Goal: Task Accomplishment & Management: Complete application form

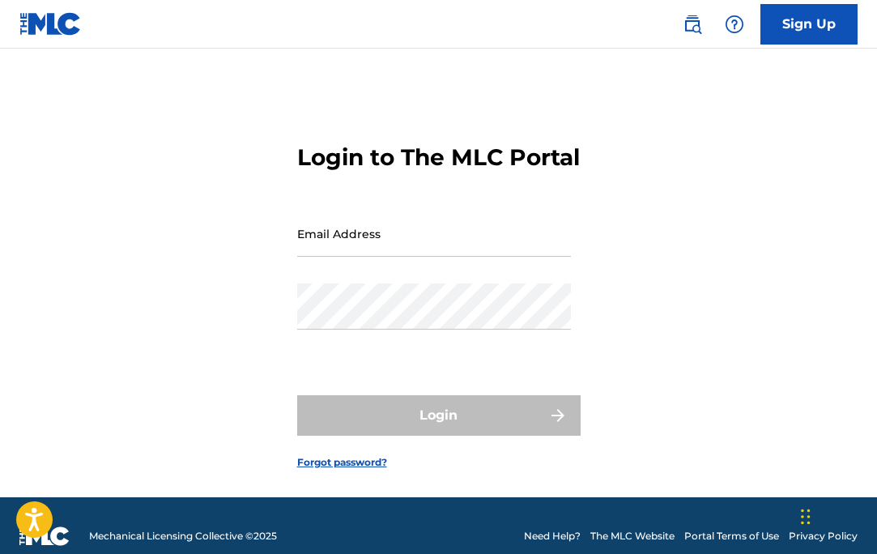
click at [381, 257] on input "Email Address" at bounding box center [434, 234] width 274 height 46
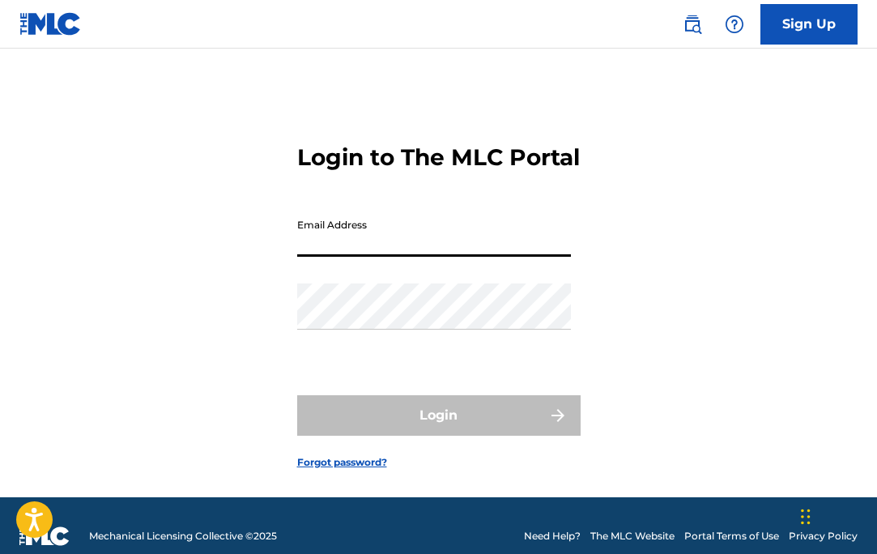
type input "[EMAIL_ADDRESS][DOMAIN_NAME]"
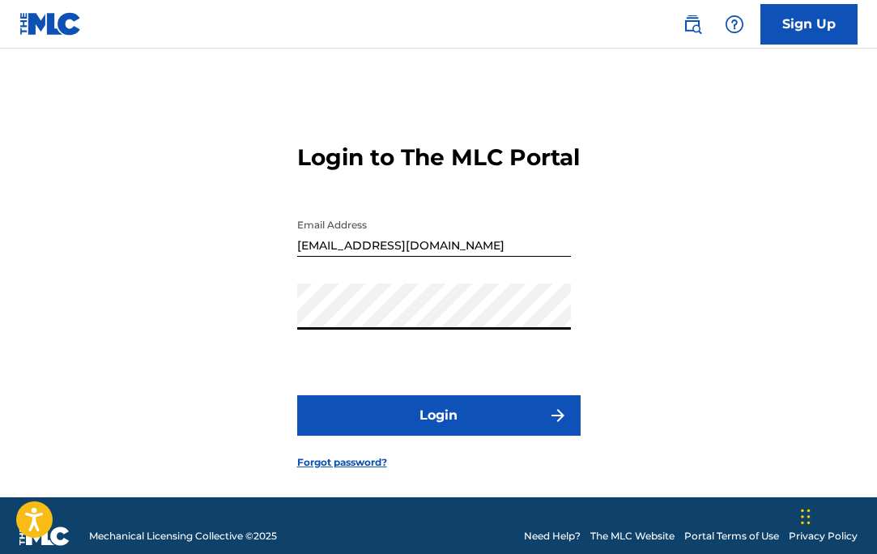
click at [392, 426] on button "Login" at bounding box center [439, 415] width 284 height 41
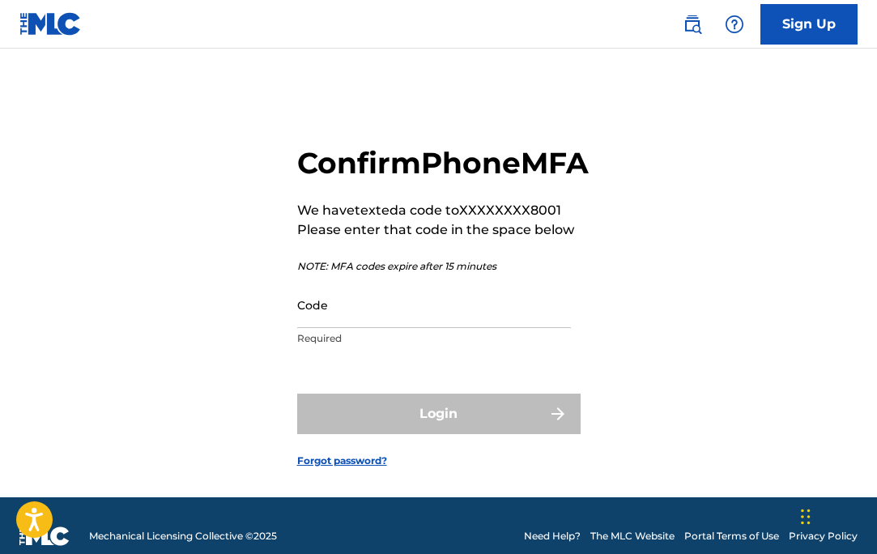
click at [386, 328] on input "Code" at bounding box center [434, 305] width 274 height 46
type input "280913"
click at [297, 394] on button "Login" at bounding box center [439, 414] width 284 height 41
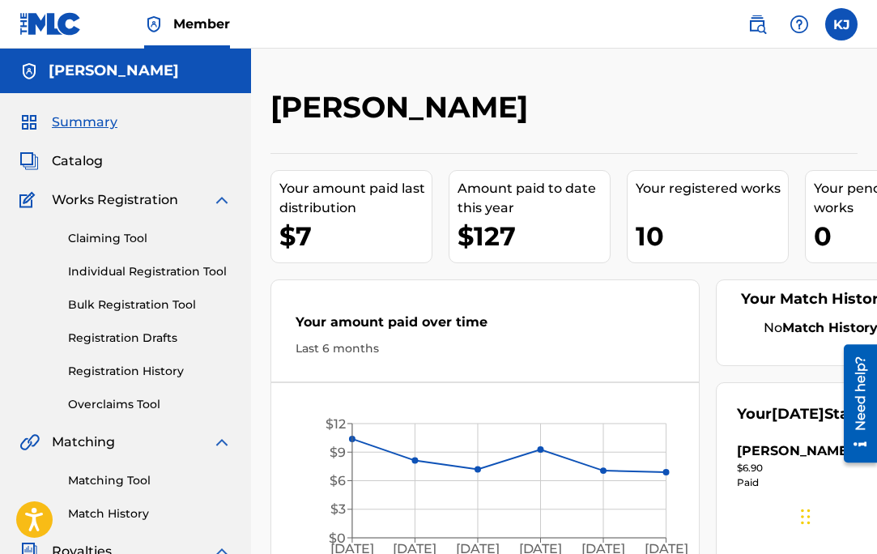
click at [145, 267] on link "Individual Registration Tool" at bounding box center [150, 271] width 164 height 17
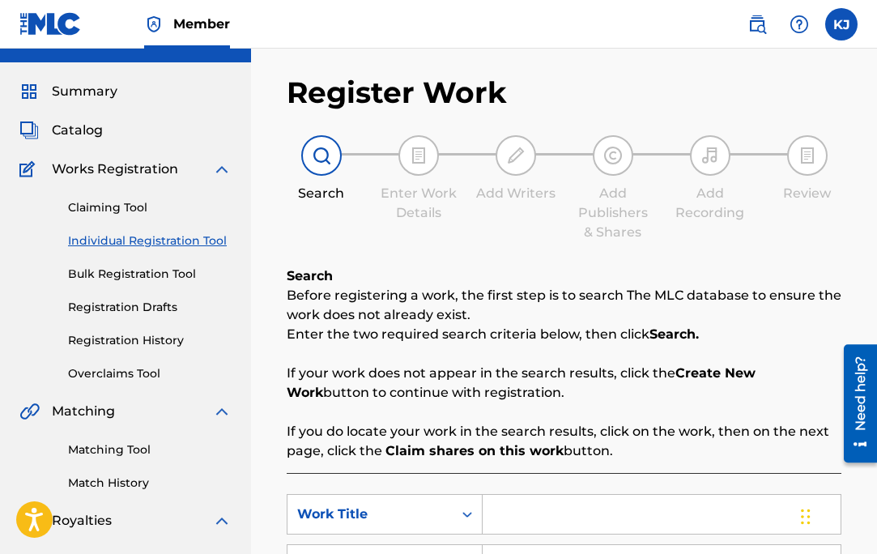
scroll to position [26, 0]
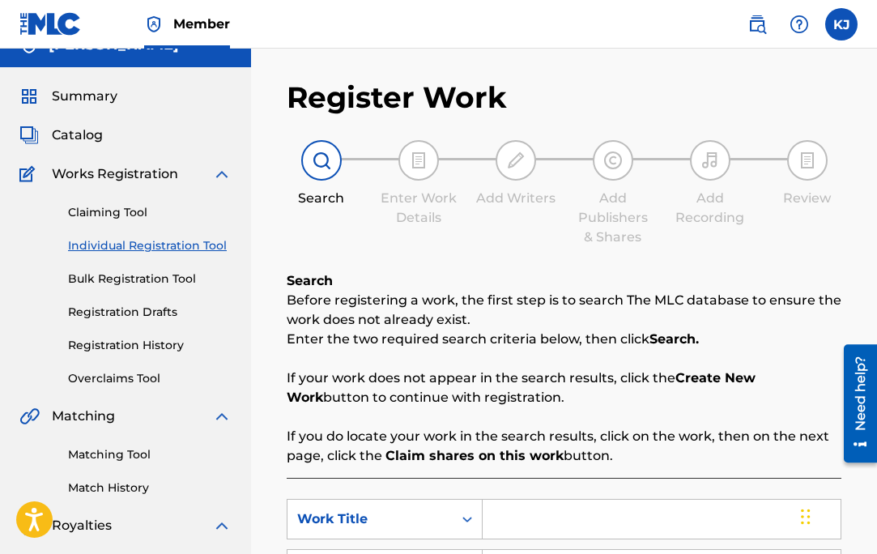
click at [106, 131] on div "Catalog" at bounding box center [125, 135] width 212 height 19
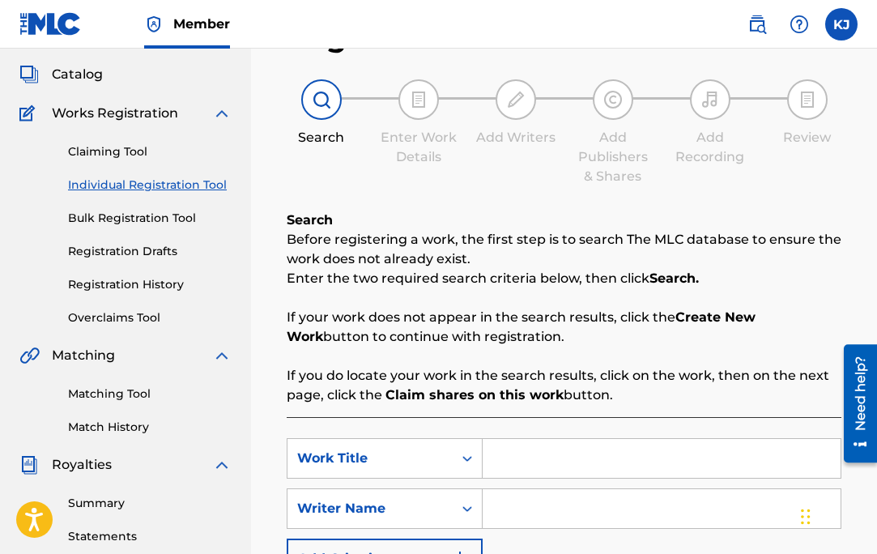
scroll to position [82, 0]
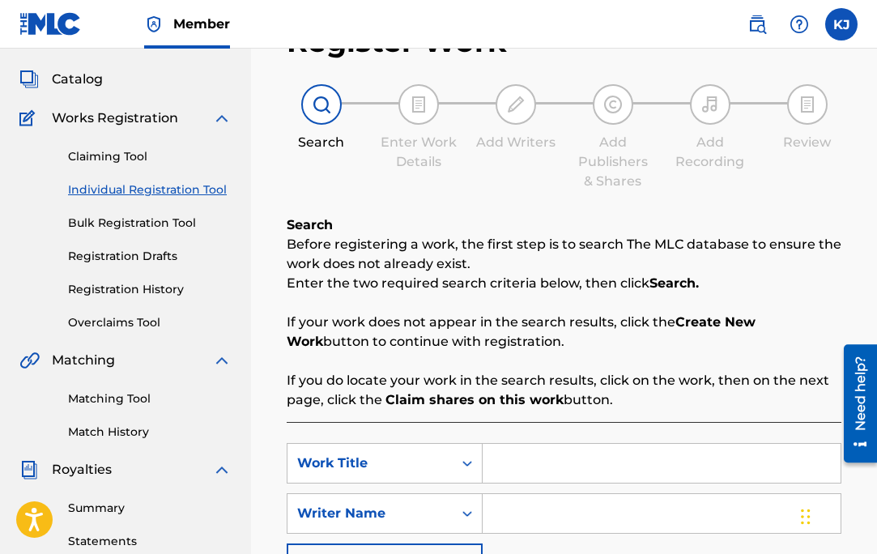
click at [92, 80] on span "Catalog" at bounding box center [77, 79] width 51 height 19
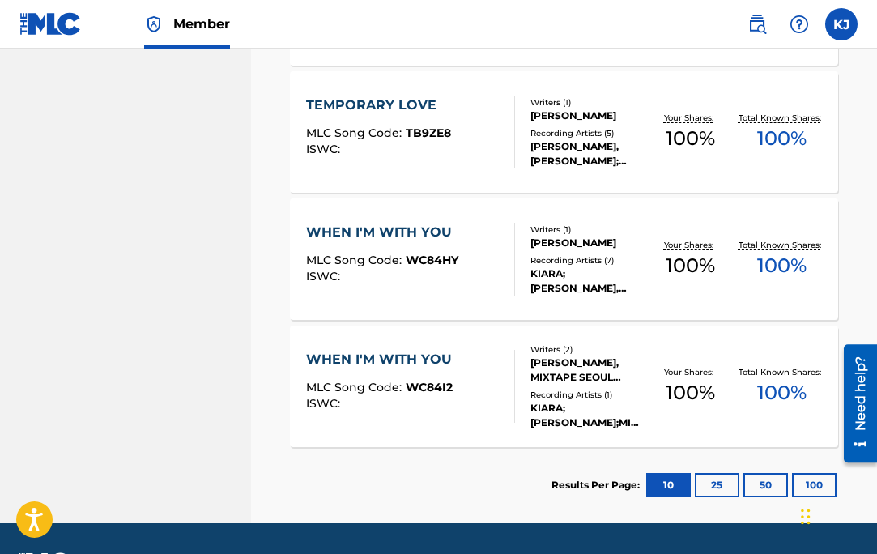
scroll to position [1293, 0]
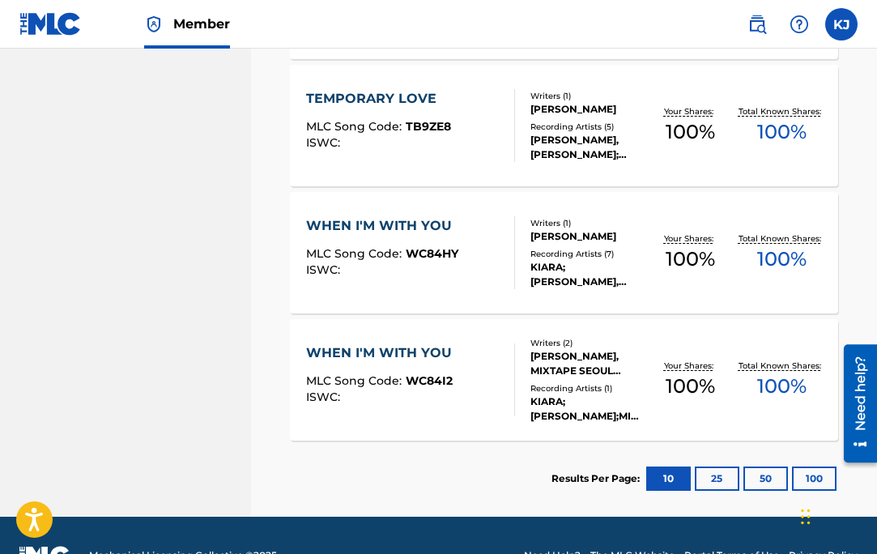
click at [713, 477] on button "25" at bounding box center [717, 479] width 45 height 24
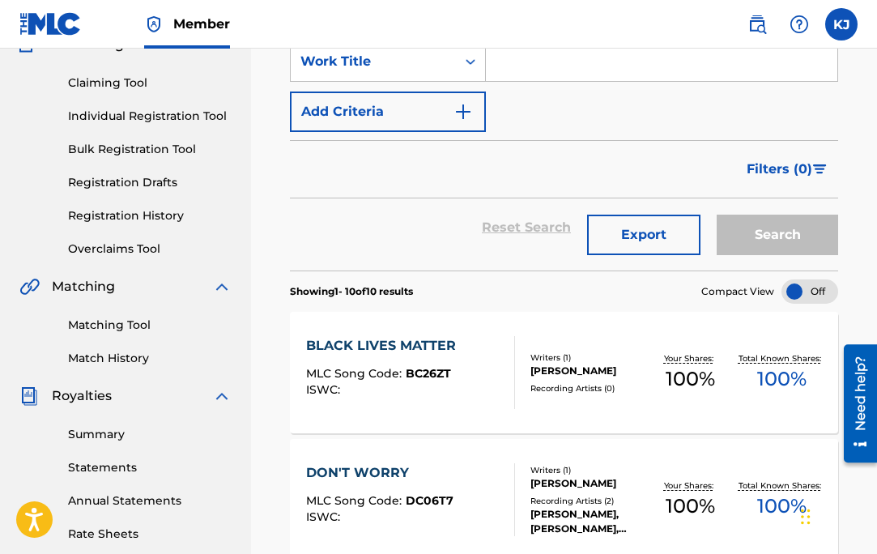
scroll to position [0, 0]
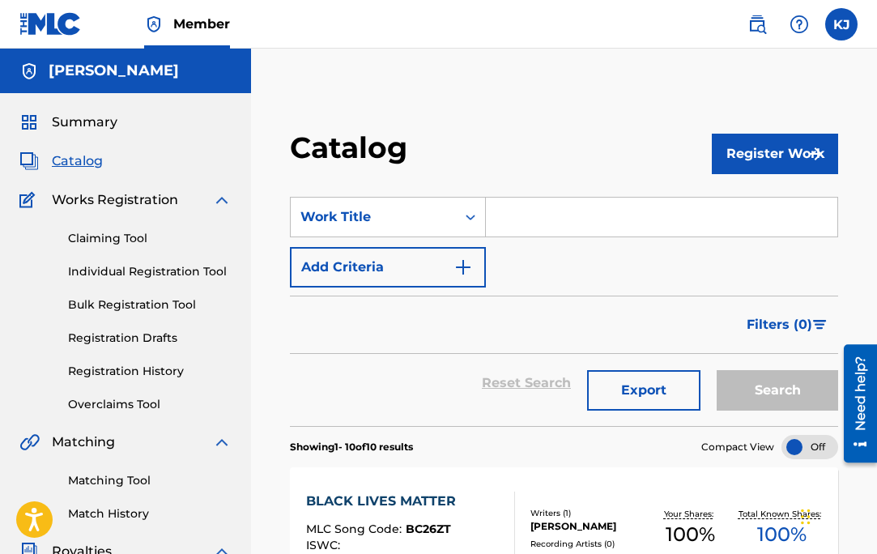
click at [715, 155] on button "Register Work" at bounding box center [775, 154] width 126 height 41
click at [744, 198] on link "Individual" at bounding box center [775, 206] width 126 height 39
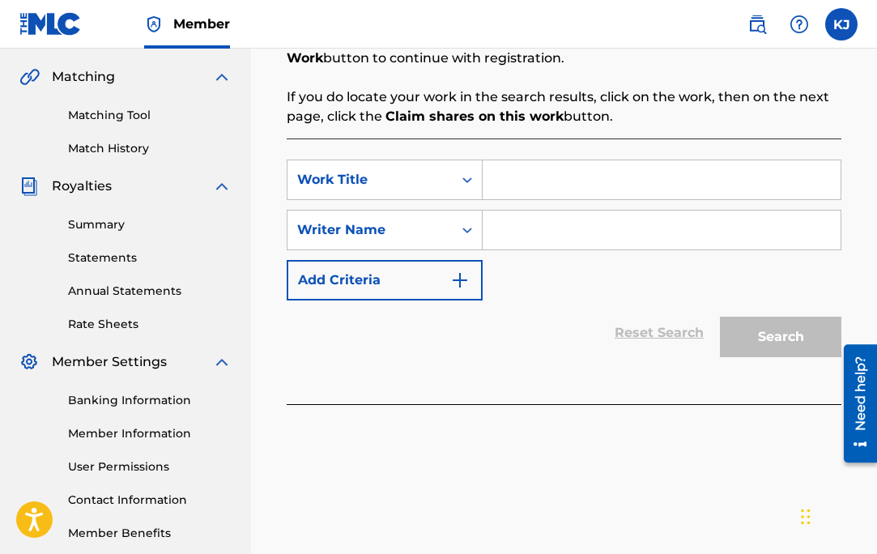
scroll to position [367, 0]
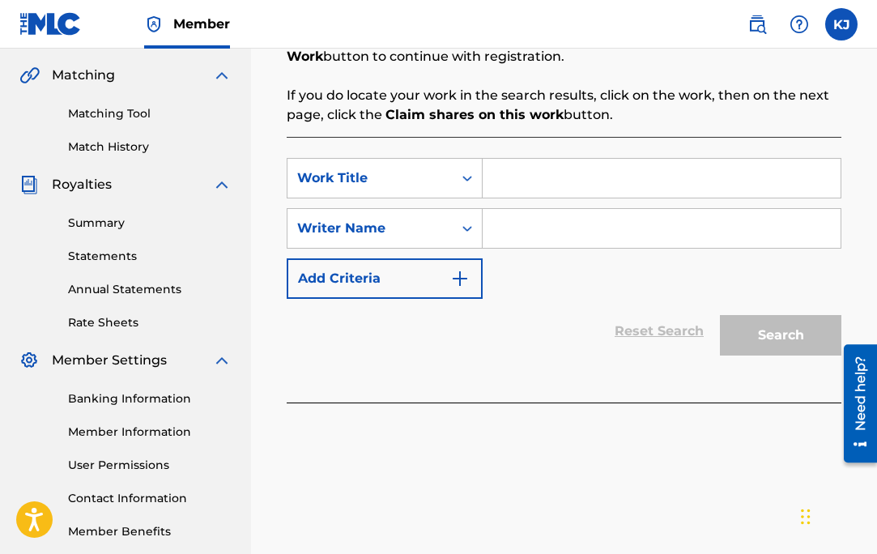
click at [380, 289] on button "Add Criteria" at bounding box center [385, 278] width 196 height 41
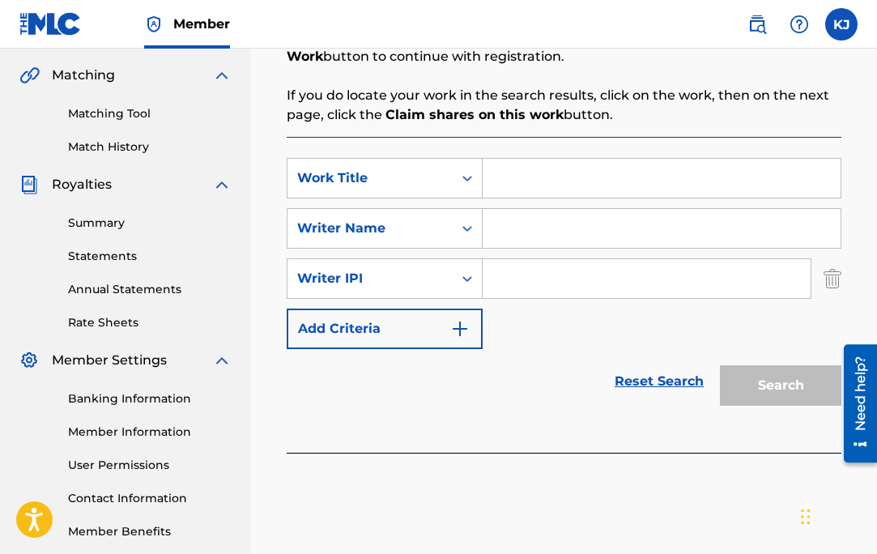
click at [517, 187] on input "Search Form" at bounding box center [662, 178] width 358 height 39
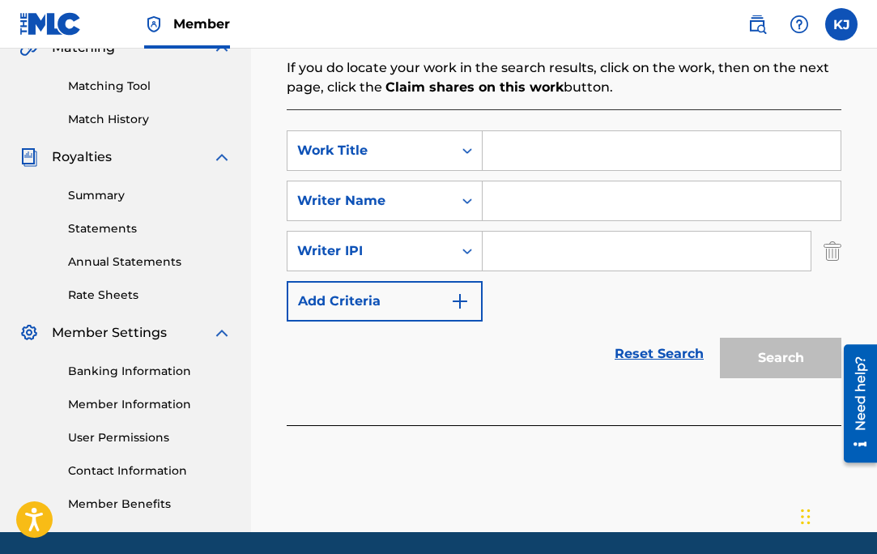
scroll to position [298, 0]
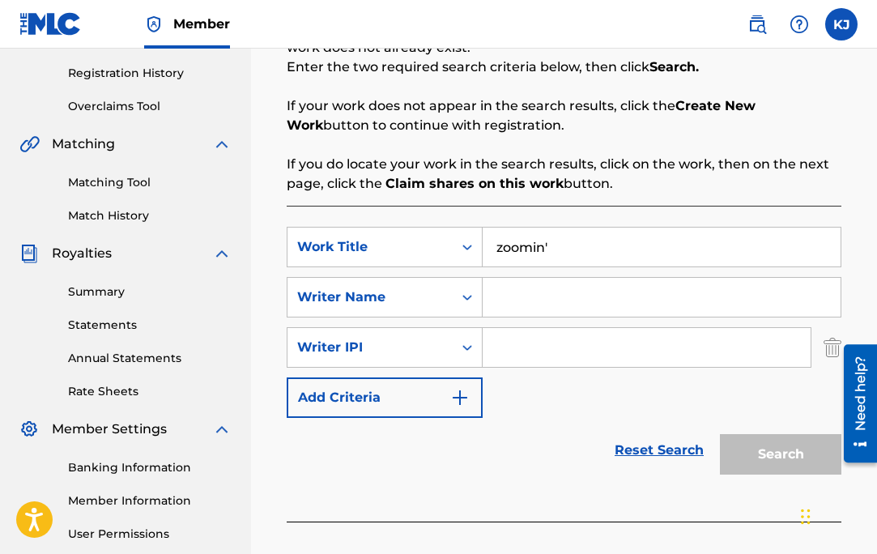
type input "zoomin'"
click at [554, 301] on input "Search Form" at bounding box center [662, 297] width 358 height 39
type input "kiara"
click at [787, 434] on div "Search" at bounding box center [777, 450] width 130 height 65
click at [772, 443] on div "Search" at bounding box center [777, 450] width 130 height 65
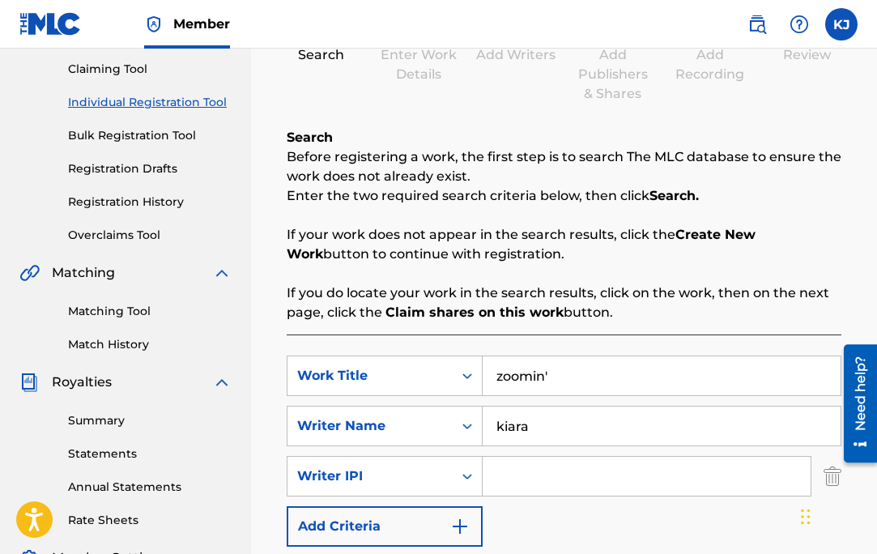
scroll to position [153, 0]
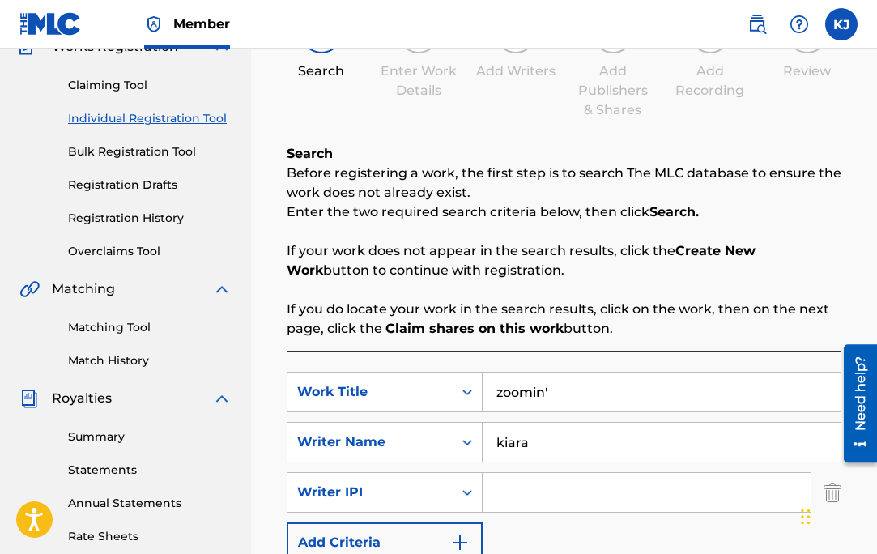
click at [124, 87] on link "Claiming Tool" at bounding box center [150, 85] width 164 height 17
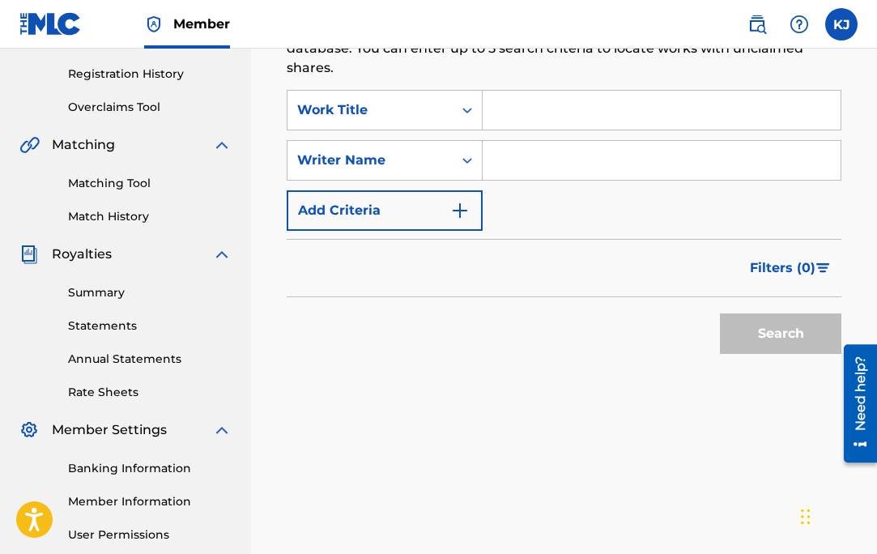
scroll to position [299, 0]
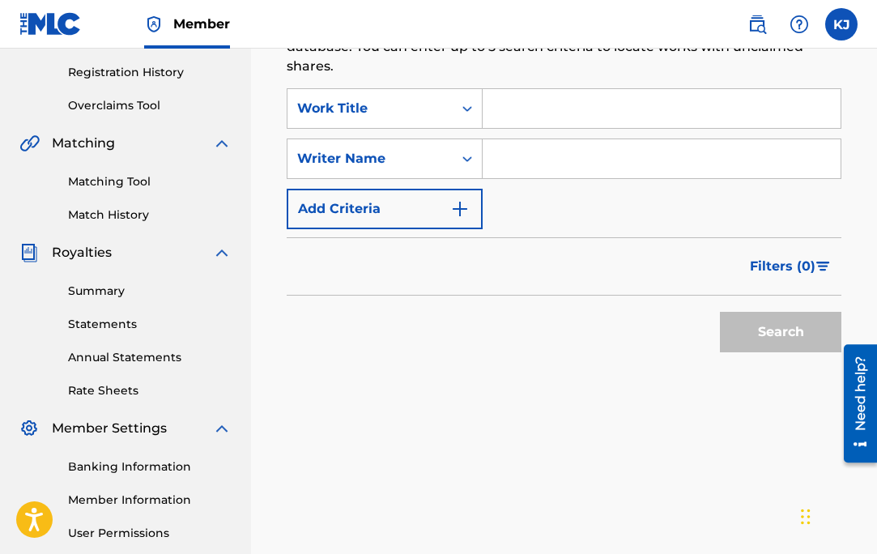
click at [570, 112] on input "Search Form" at bounding box center [662, 108] width 358 height 39
type input "zoomin'"
click at [587, 166] on input "Search Form" at bounding box center [662, 158] width 358 height 39
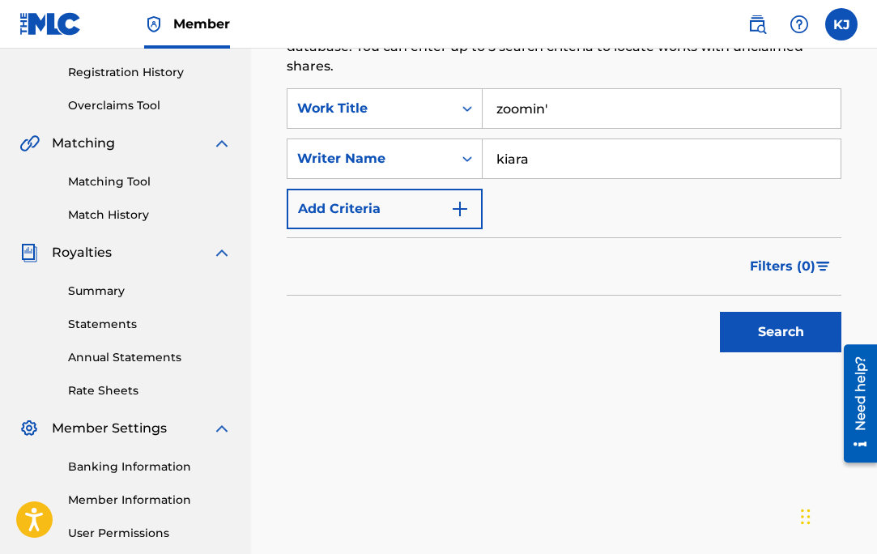
type input "kiara"
click at [732, 318] on button "Search" at bounding box center [781, 332] width 122 height 41
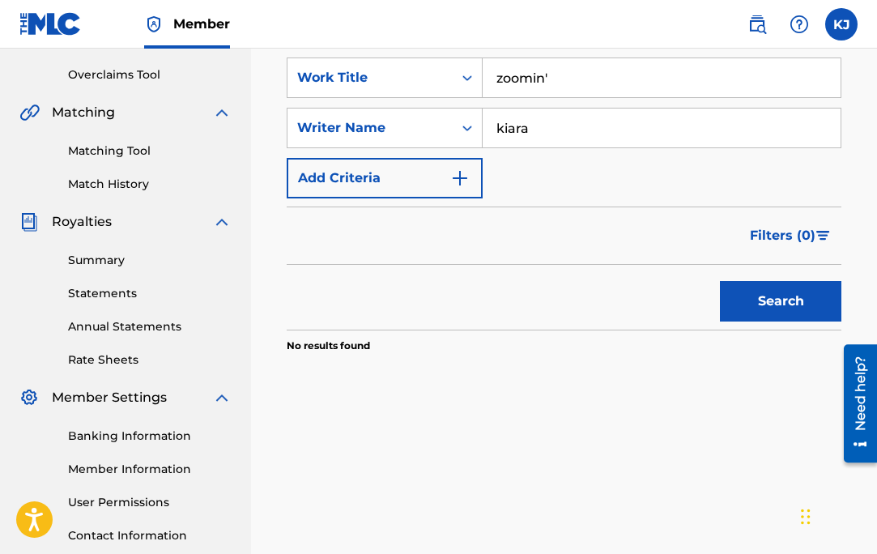
scroll to position [343, 0]
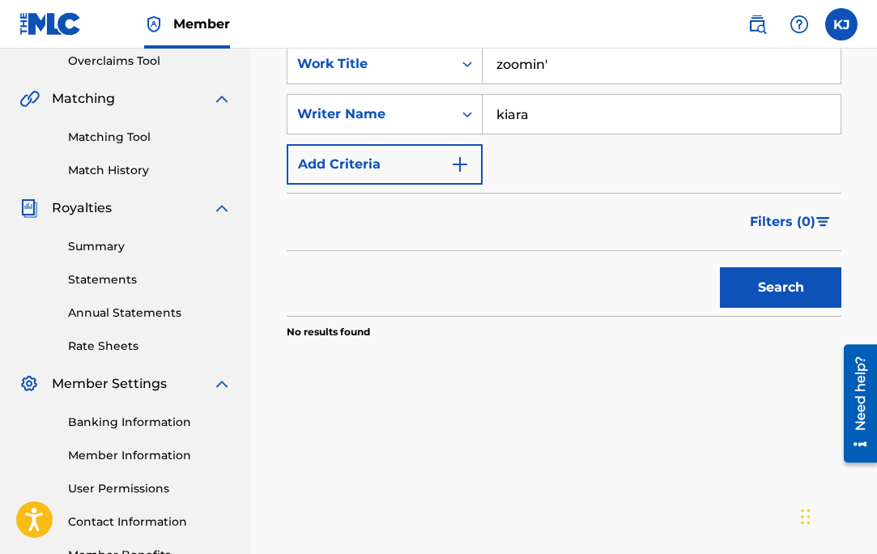
click at [461, 164] on img "Search Form" at bounding box center [459, 164] width 19 height 19
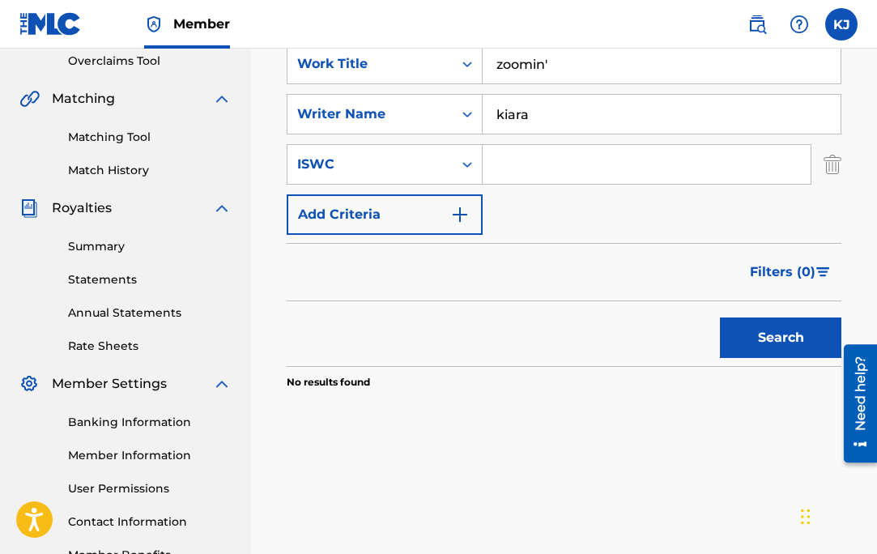
click at [762, 345] on button "Search" at bounding box center [781, 338] width 122 height 41
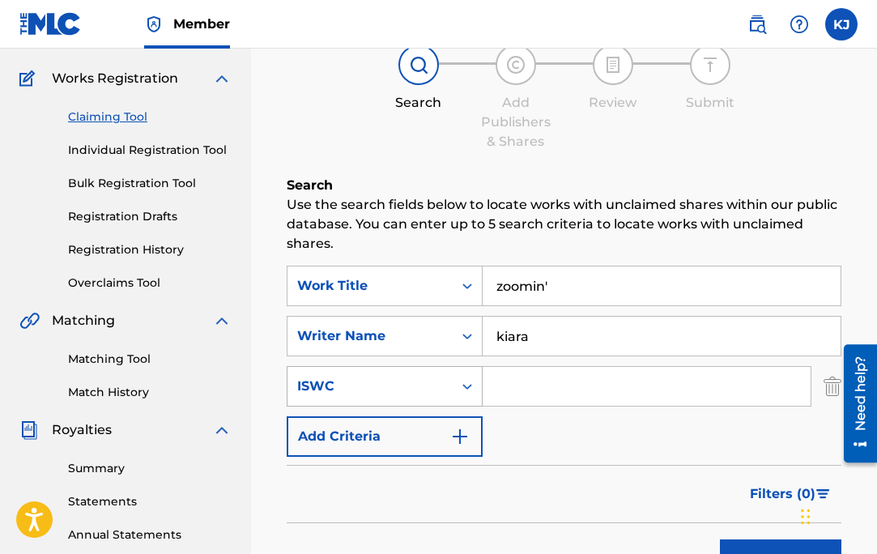
scroll to position [118, 0]
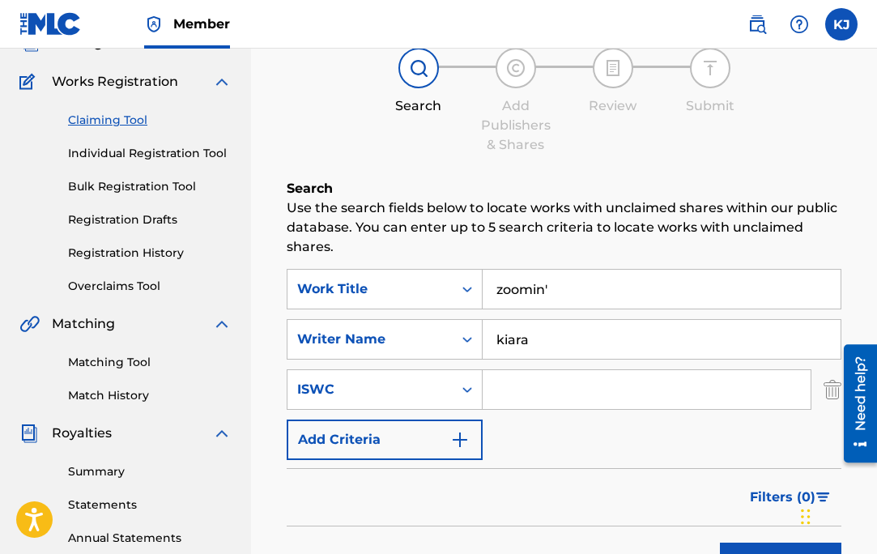
click at [164, 158] on link "Individual Registration Tool" at bounding box center [150, 153] width 164 height 17
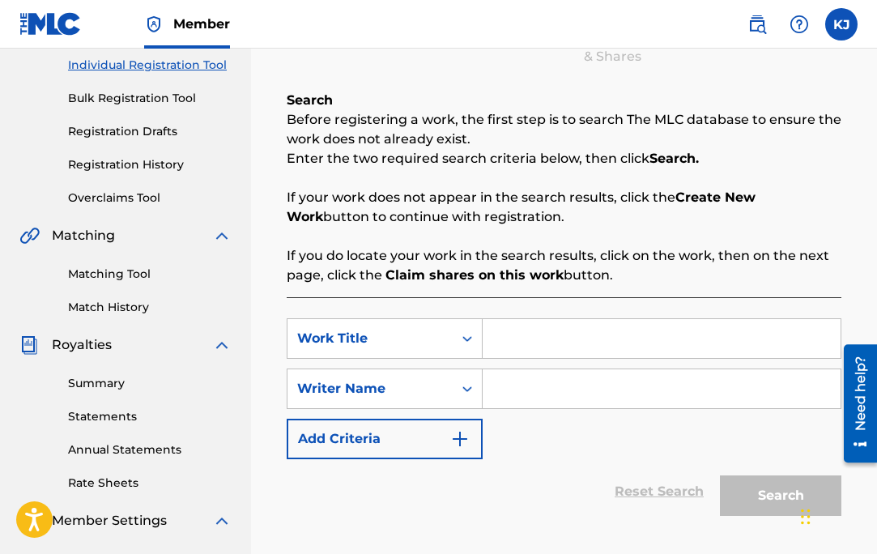
scroll to position [203, 0]
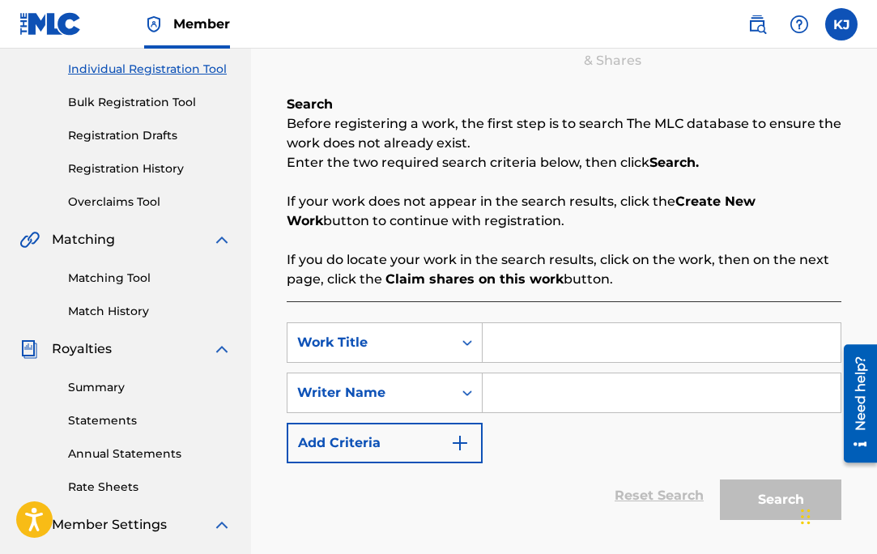
click at [568, 328] on input "Search Form" at bounding box center [662, 342] width 358 height 39
type input "zoomin'"
click at [558, 390] on input "Search Form" at bounding box center [662, 392] width 358 height 39
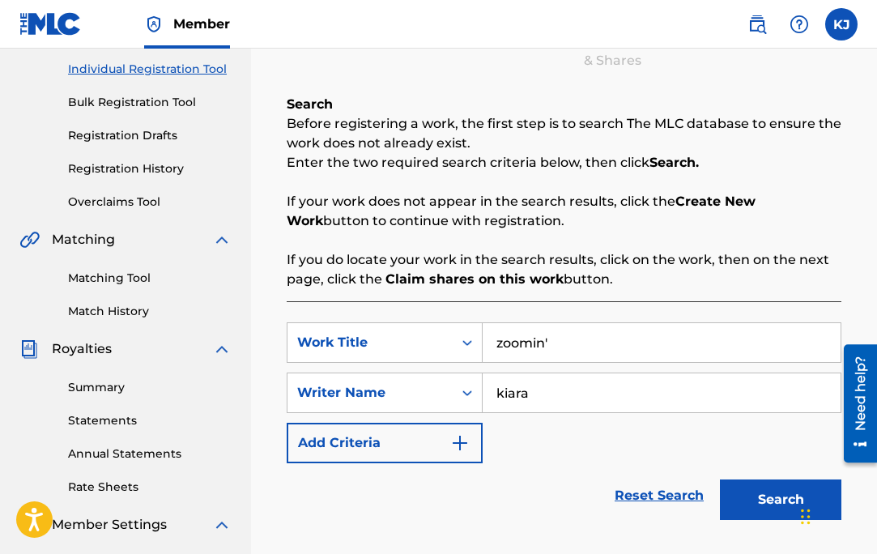
type input "kiara"
click at [720, 480] on button "Search" at bounding box center [781, 500] width 122 height 41
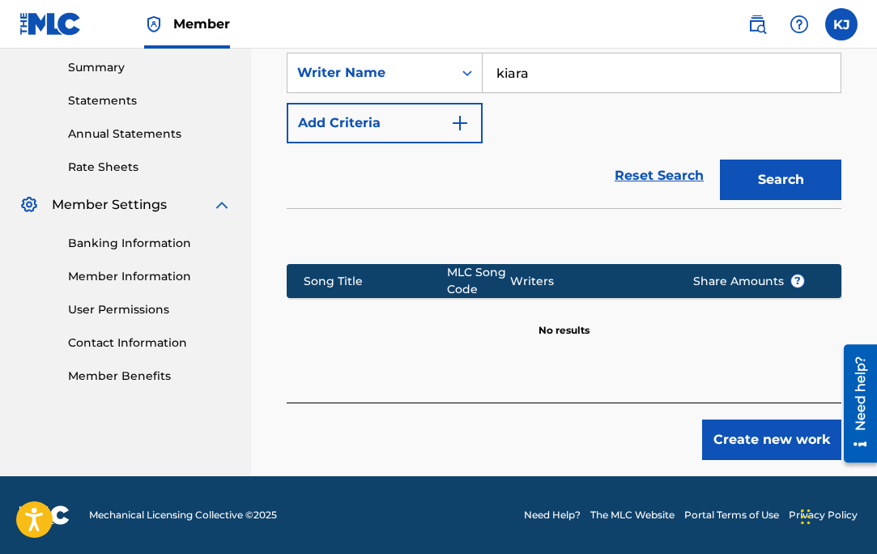
click at [739, 453] on button "Create new work" at bounding box center [771, 440] width 139 height 41
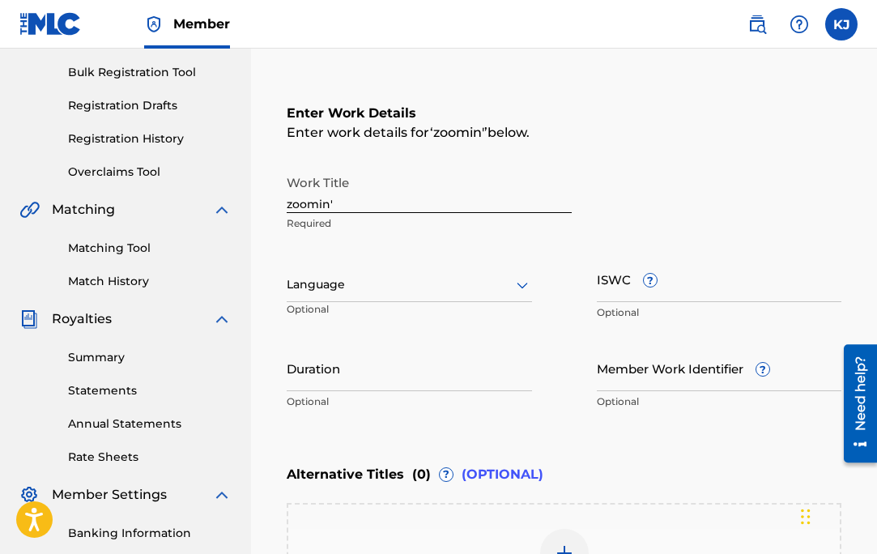
scroll to position [231, 0]
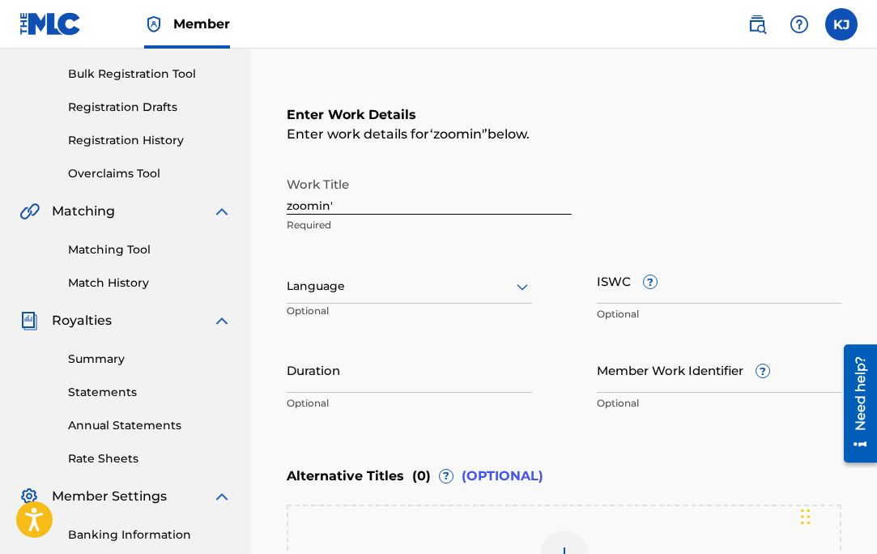
click at [292, 201] on input "zoomin'" at bounding box center [429, 191] width 285 height 46
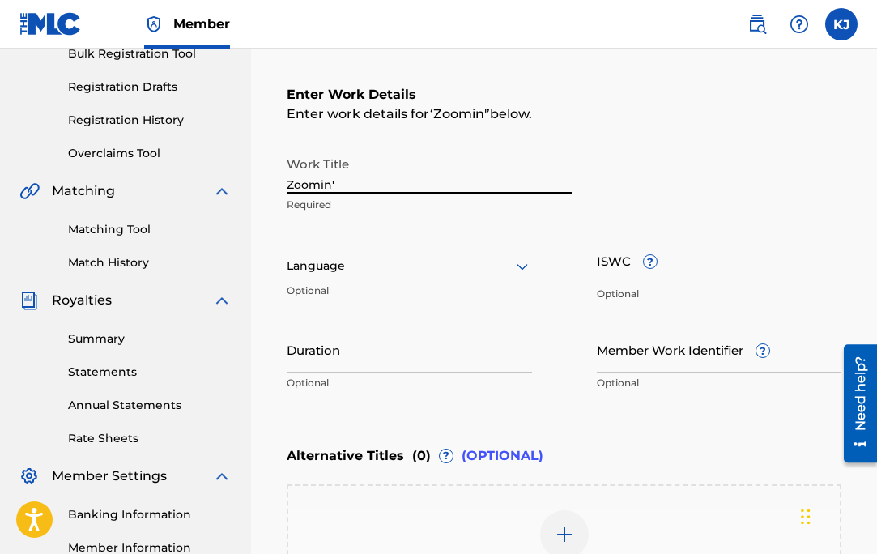
scroll to position [247, 0]
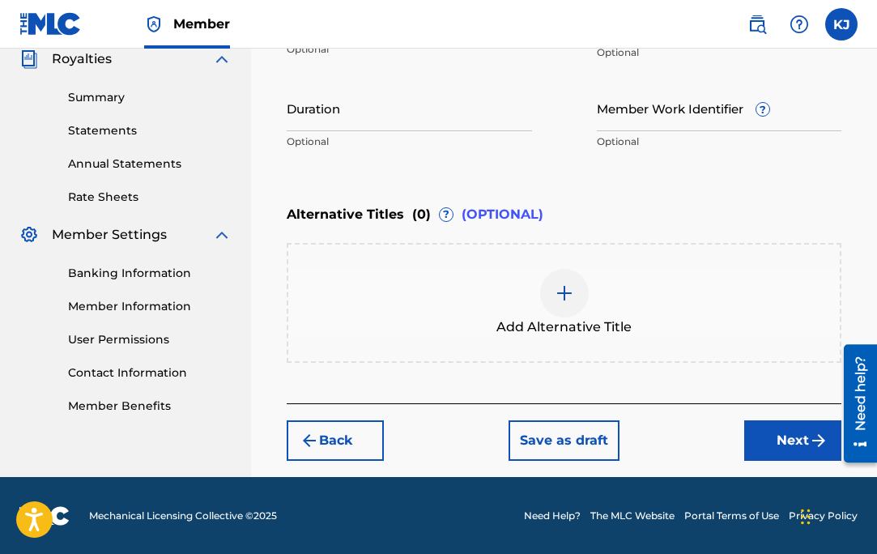
type input "Zoomin'"
click at [758, 450] on button "Next" at bounding box center [792, 440] width 97 height 41
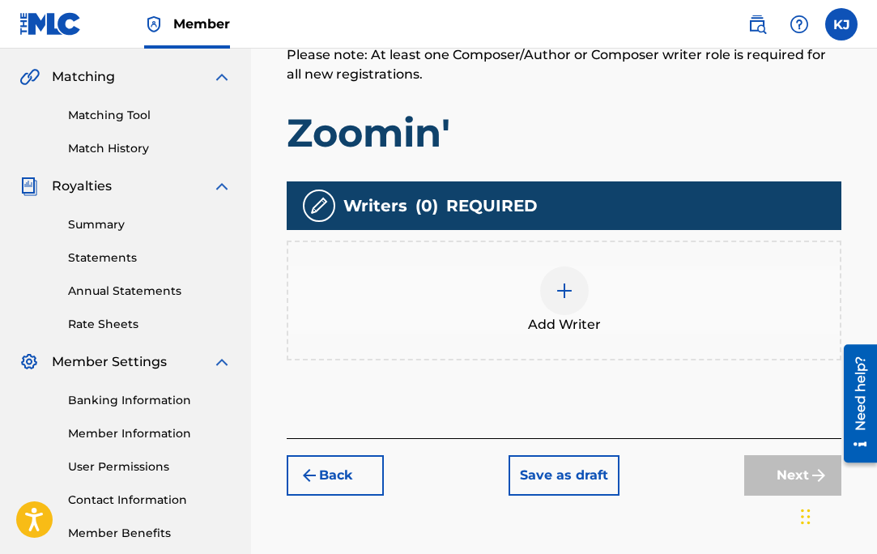
scroll to position [366, 0]
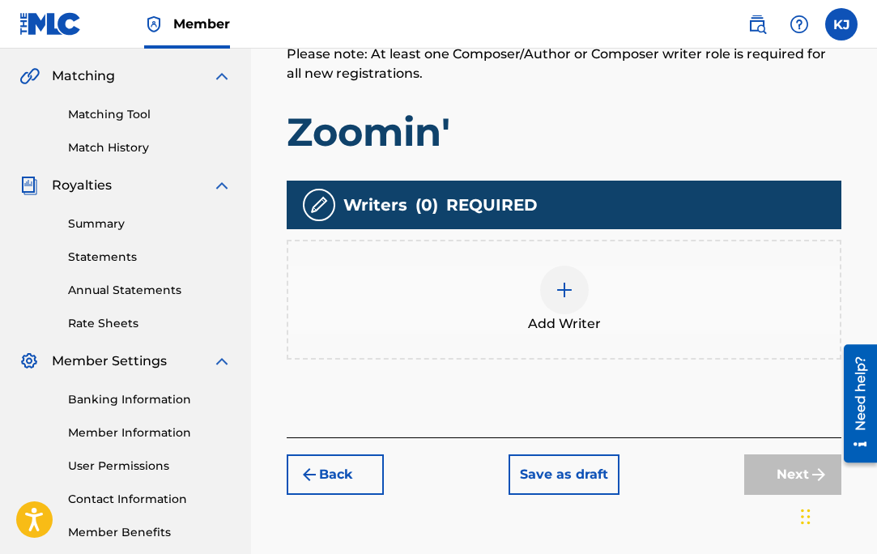
click at [547, 307] on div "Add Writer" at bounding box center [564, 300] width 552 height 68
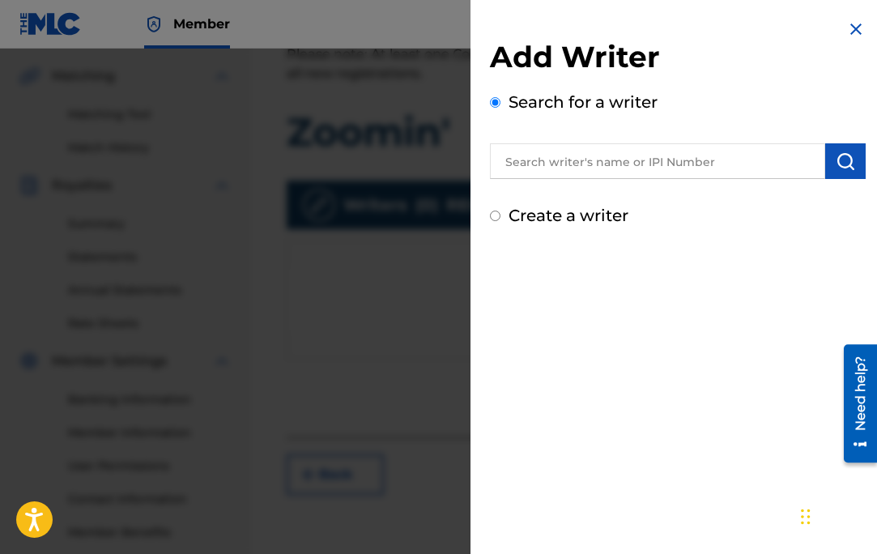
click at [590, 164] on input "text" at bounding box center [657, 161] width 335 height 36
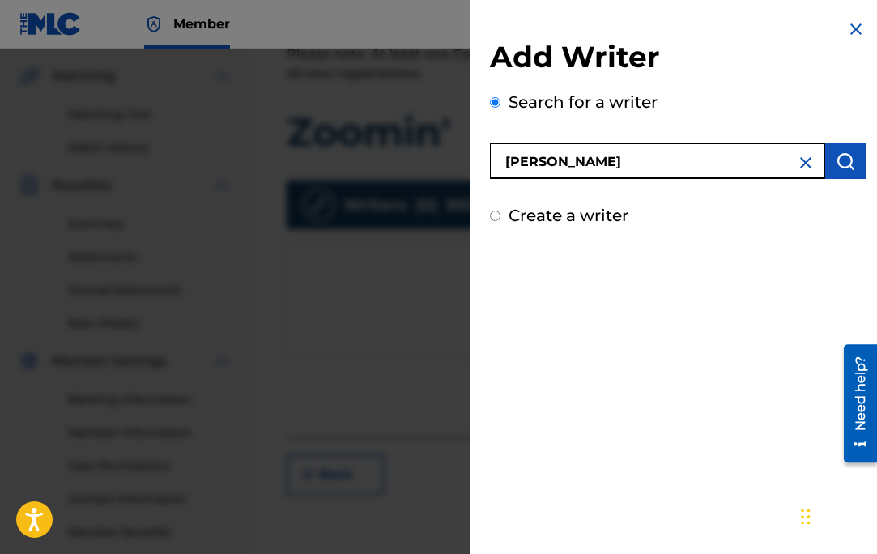
type input "[PERSON_NAME]"
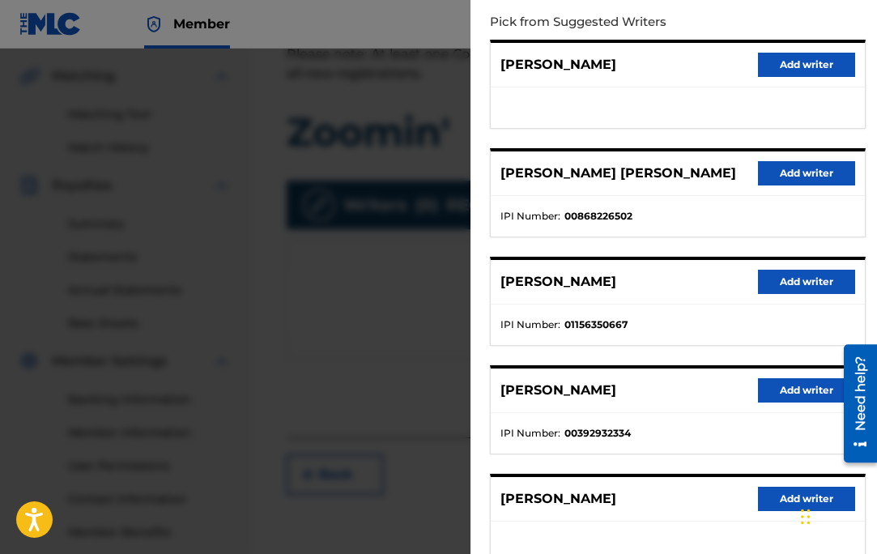
scroll to position [290, 0]
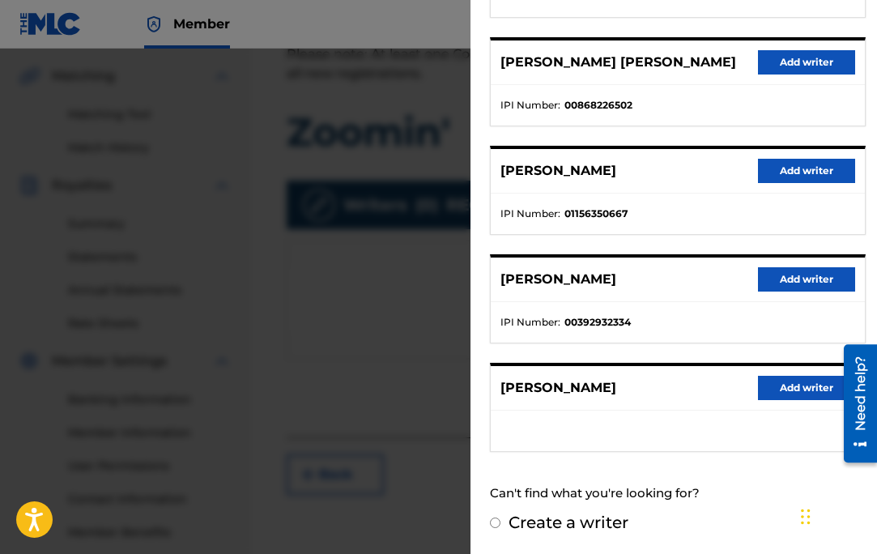
click at [793, 278] on button "Add writer" at bounding box center [806, 279] width 97 height 24
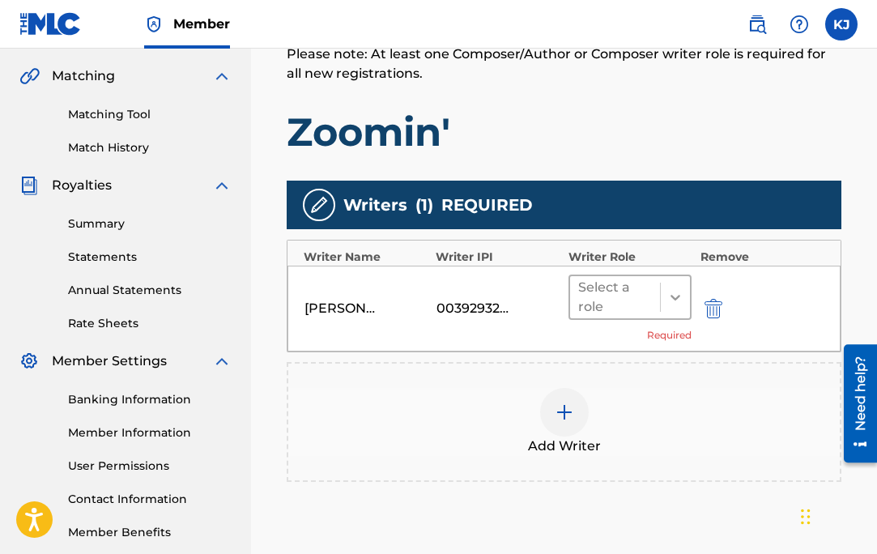
click at [679, 299] on icon at bounding box center [676, 297] width 16 height 16
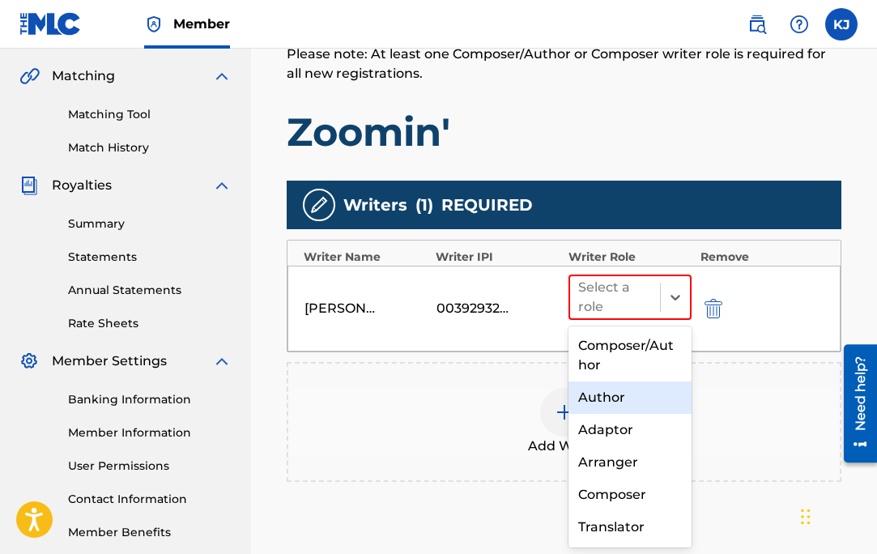
click at [625, 407] on div "Author" at bounding box center [631, 398] width 124 height 32
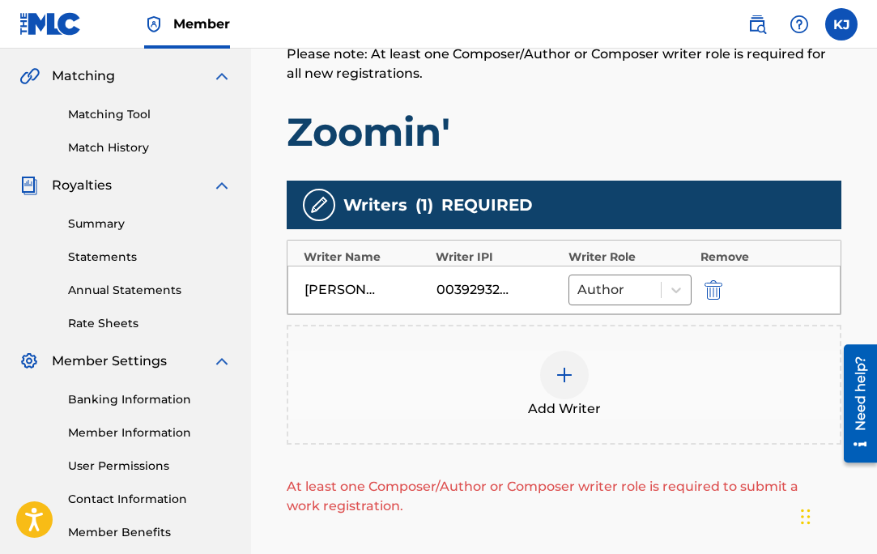
click at [576, 371] on div at bounding box center [564, 375] width 49 height 49
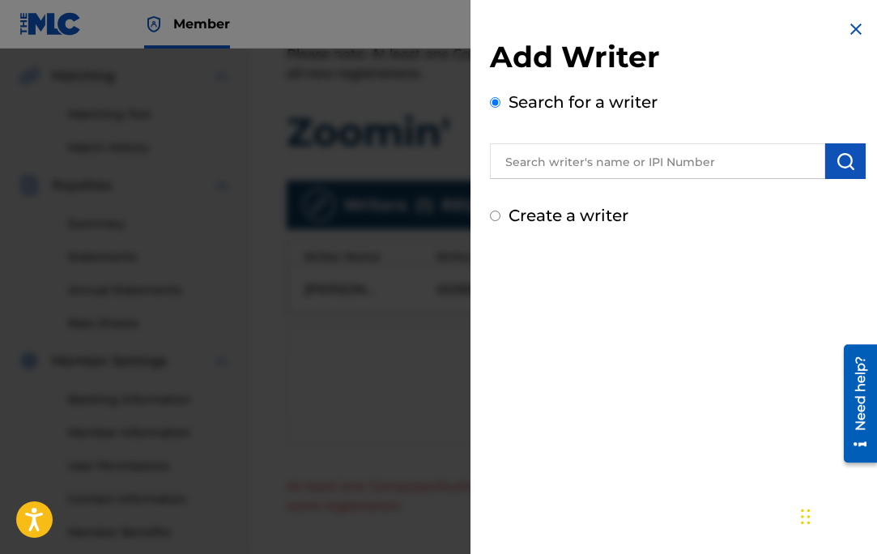
click at [633, 167] on input "text" at bounding box center [657, 161] width 335 height 36
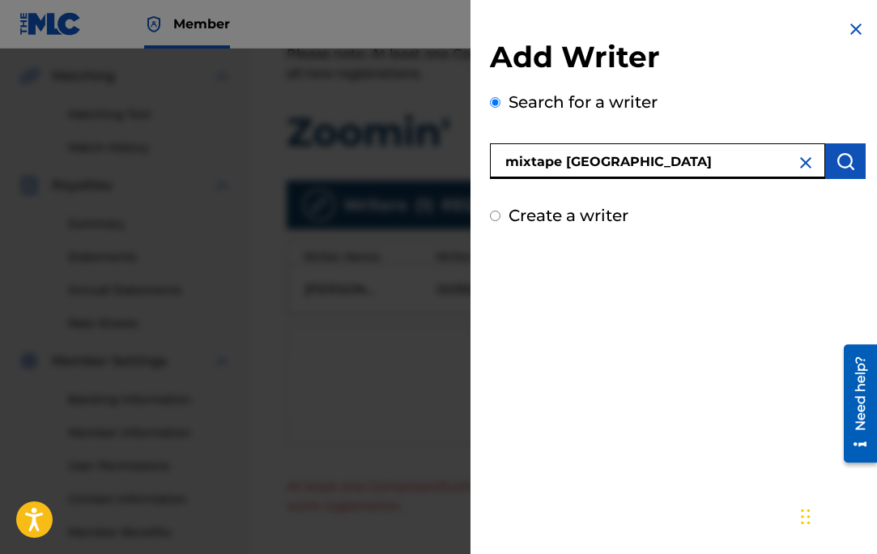
type input "mixtape [GEOGRAPHIC_DATA]"
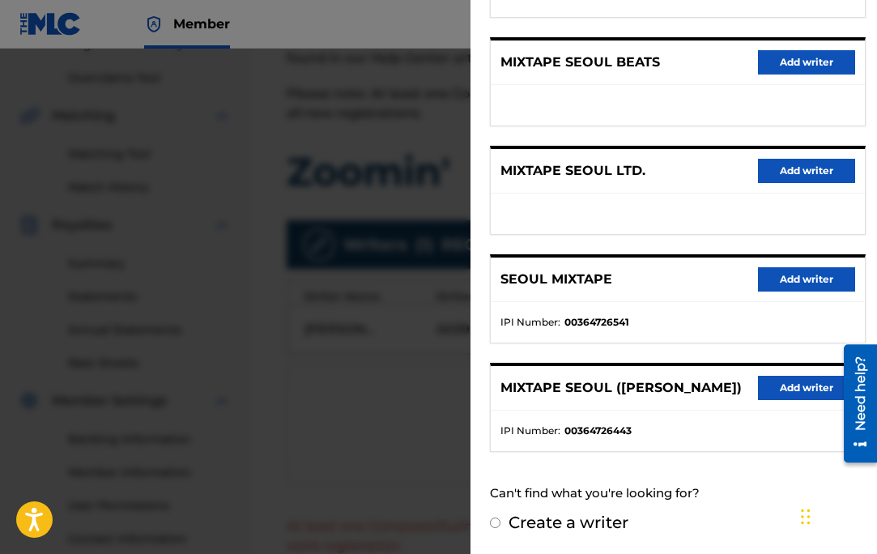
click at [586, 531] on label "Create a writer" at bounding box center [569, 522] width 120 height 19
radio input "true"
click at [501, 528] on input "Create a writer" at bounding box center [495, 523] width 11 height 11
radio input "false"
radio input "true"
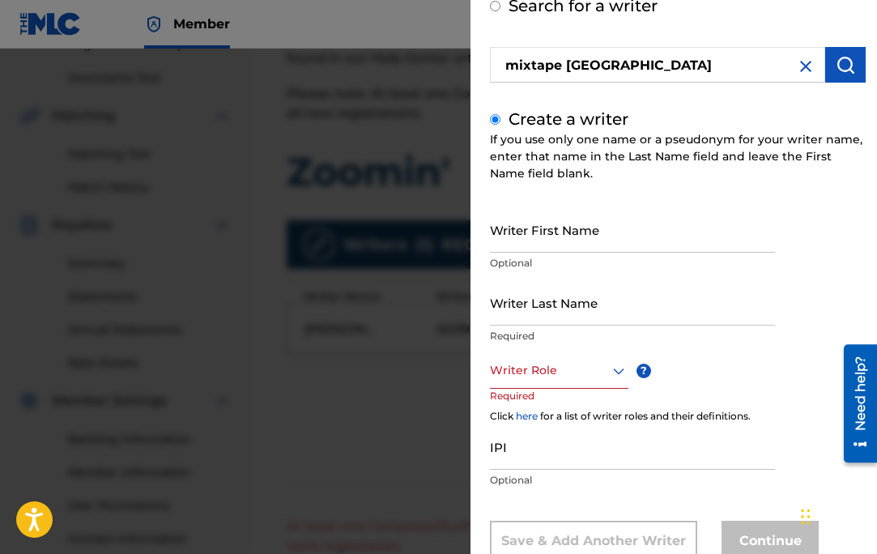
scroll to position [147, 0]
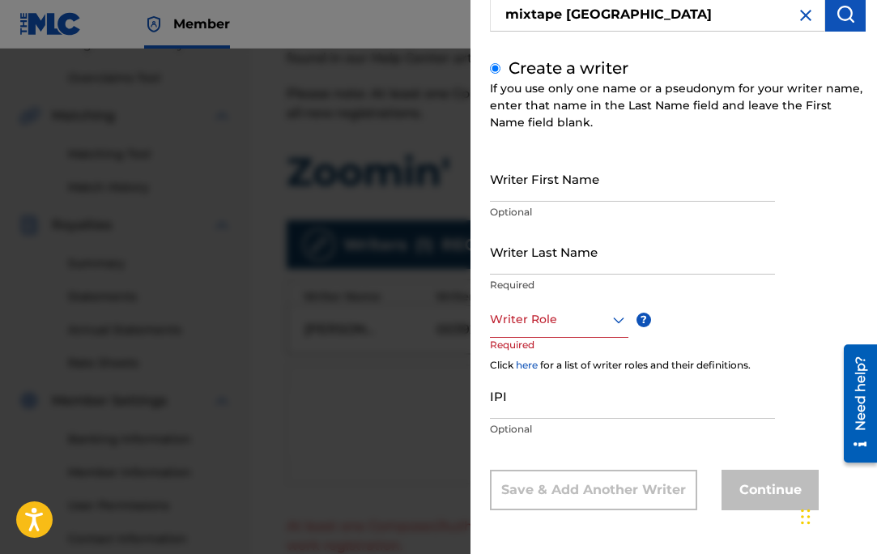
click at [565, 335] on div "Writer Role" at bounding box center [559, 319] width 139 height 36
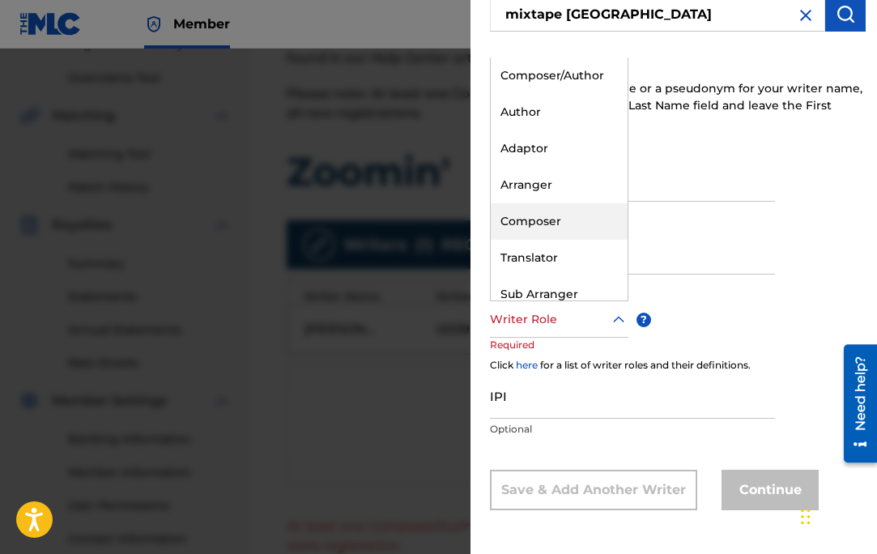
click at [567, 217] on div "Composer" at bounding box center [559, 221] width 137 height 36
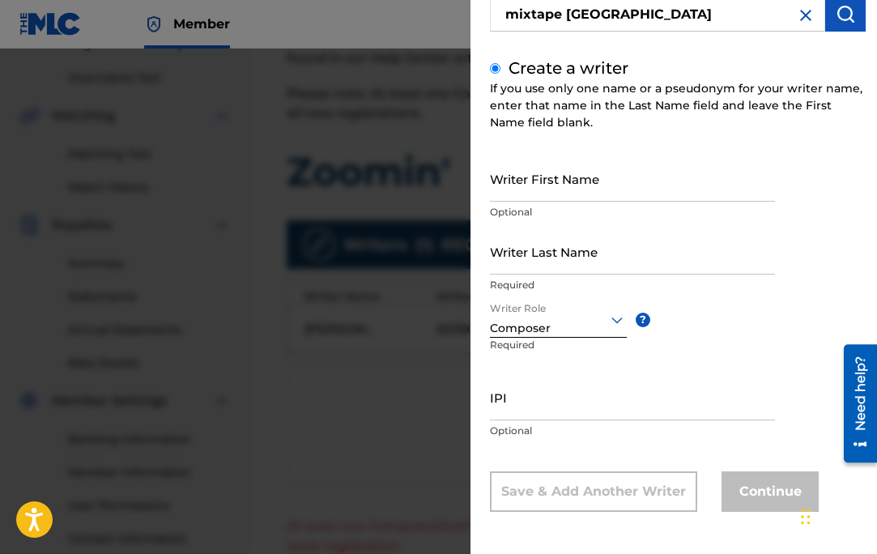
click at [588, 183] on input "Writer First Name" at bounding box center [632, 179] width 285 height 46
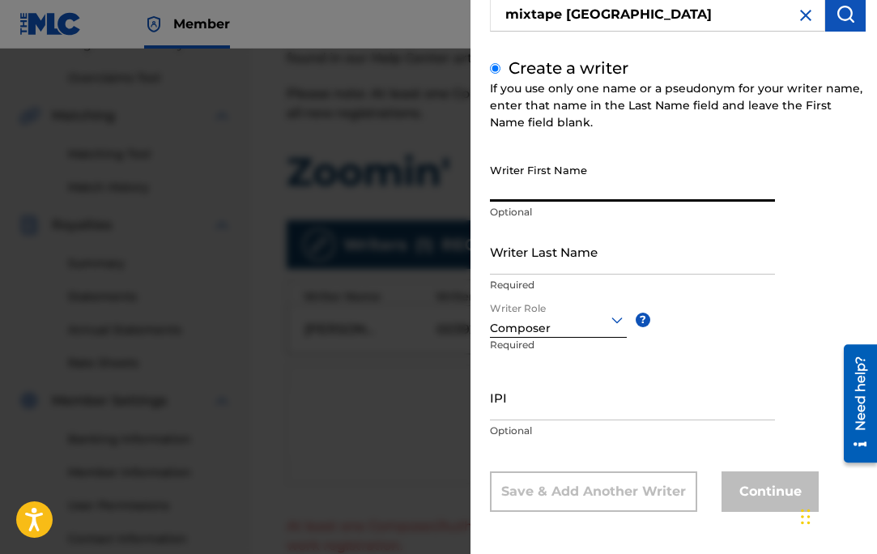
click at [599, 253] on input "Writer Last Name" at bounding box center [632, 251] width 285 height 46
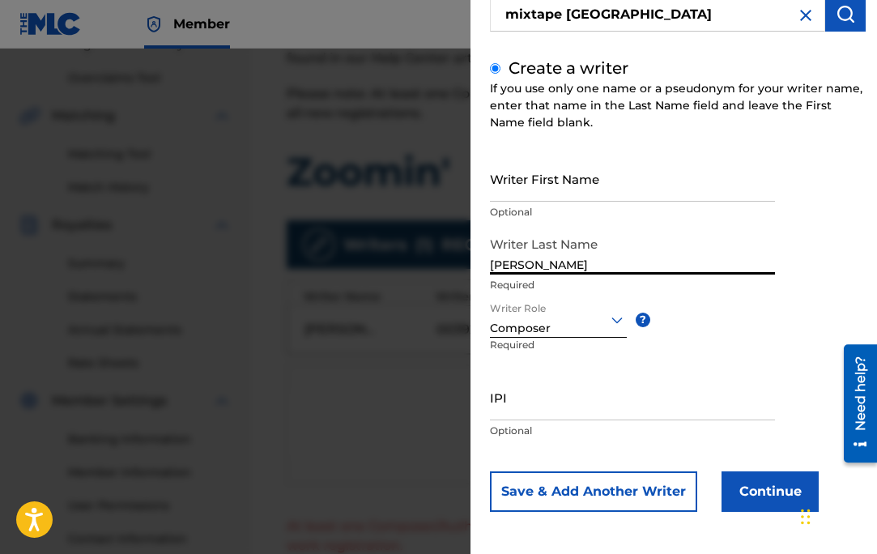
scroll to position [149, 0]
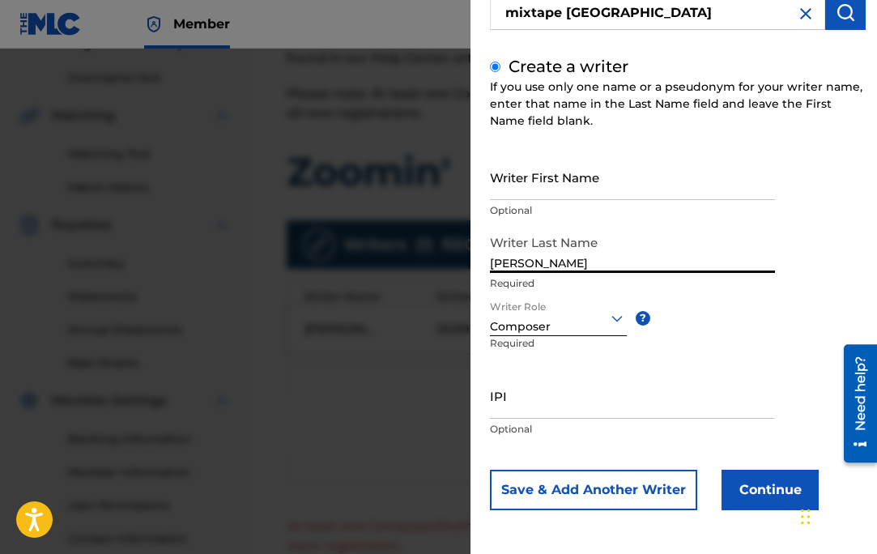
type input "[PERSON_NAME]"
click at [527, 408] on input "IPI" at bounding box center [632, 396] width 285 height 46
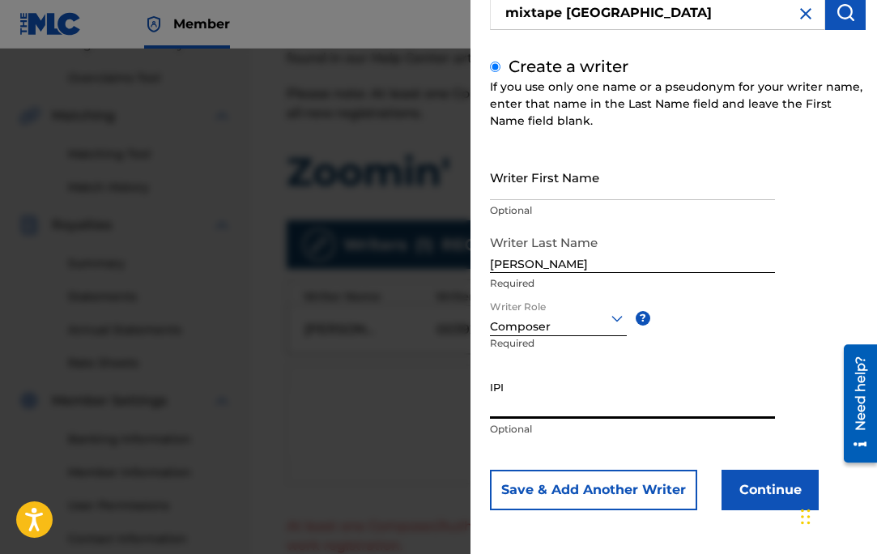
paste input "00753313359"
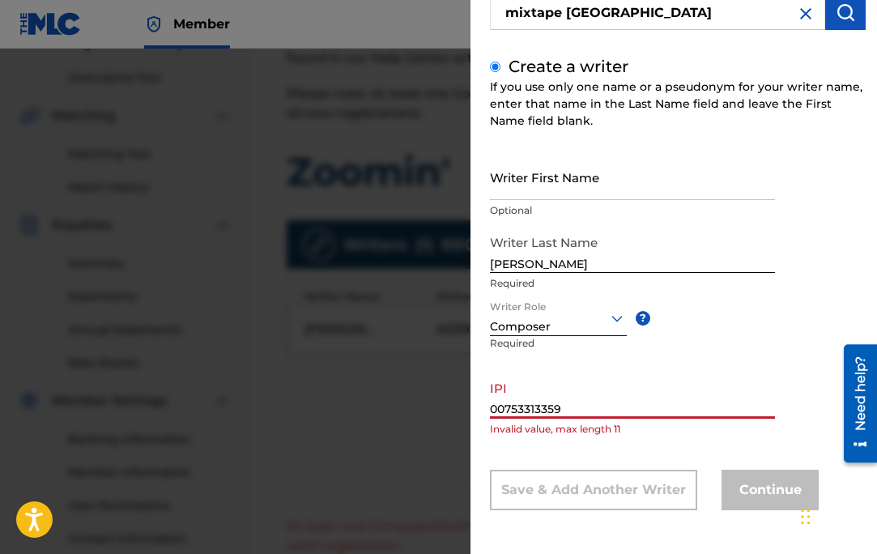
click at [490, 408] on input "00753313359" at bounding box center [632, 396] width 285 height 46
click at [600, 403] on input "00753313359" at bounding box center [632, 396] width 285 height 46
click at [709, 456] on div "Writer First Name Optional Writer Last Name [PERSON_NAME] Required Writer Role …" at bounding box center [678, 332] width 376 height 356
click at [595, 244] on input "[PERSON_NAME]" at bounding box center [632, 250] width 285 height 46
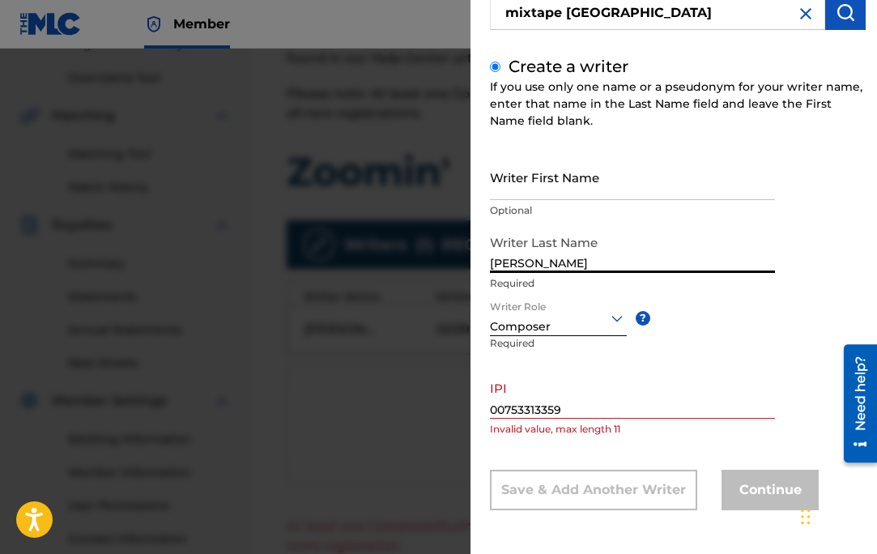
click at [575, 400] on input "00753313359" at bounding box center [632, 396] width 285 height 46
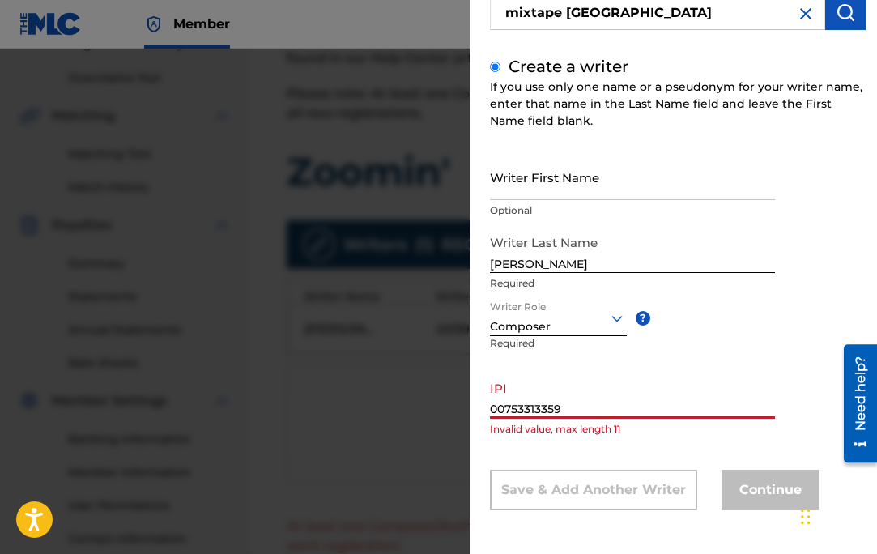
click at [574, 412] on input "00753313359" at bounding box center [632, 396] width 285 height 46
type input "00753313359"
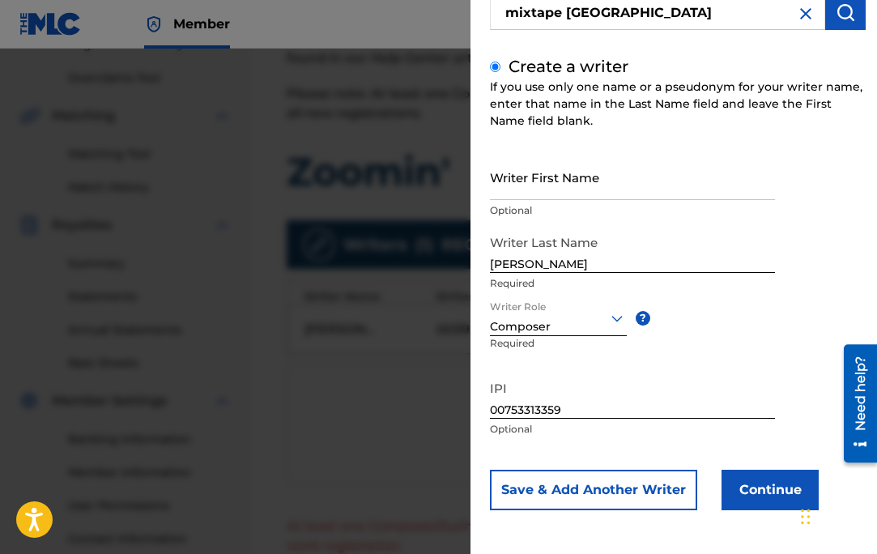
click at [763, 480] on button "Continue" at bounding box center [770, 490] width 97 height 41
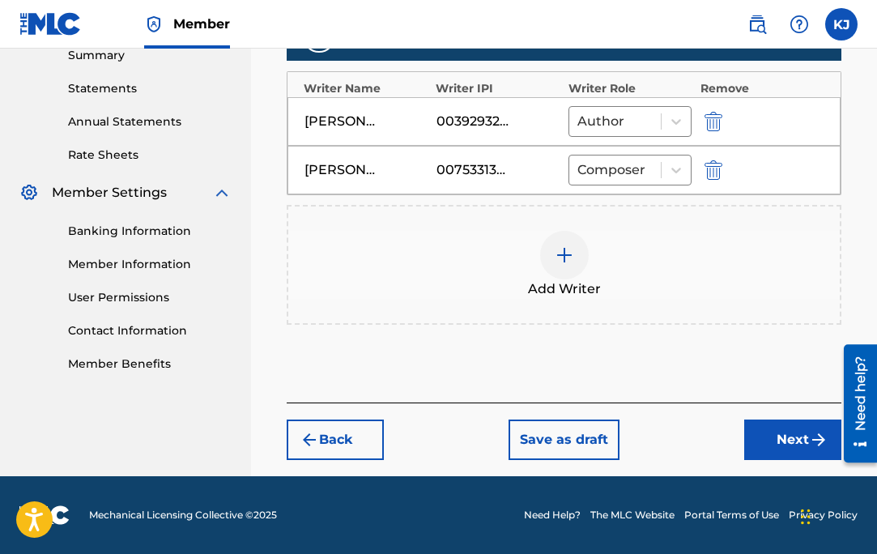
click at [777, 437] on button "Next" at bounding box center [792, 440] width 97 height 41
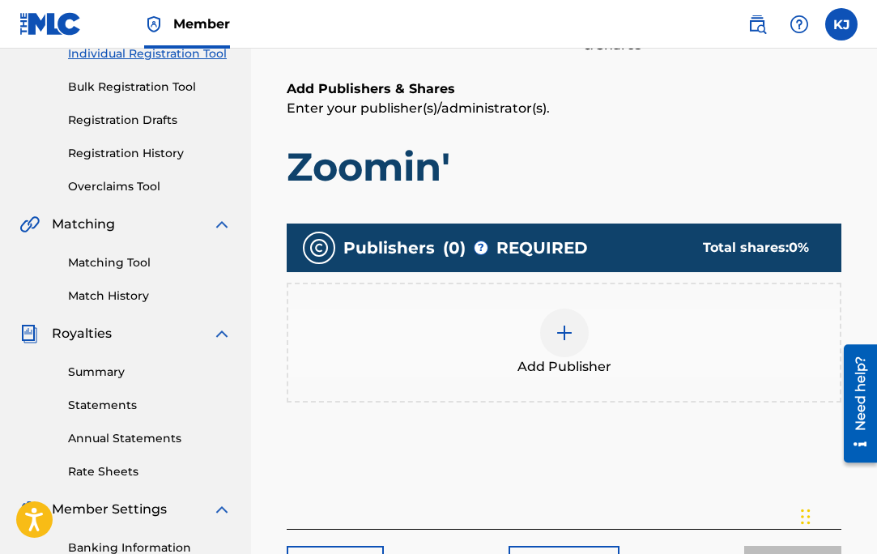
scroll to position [224, 0]
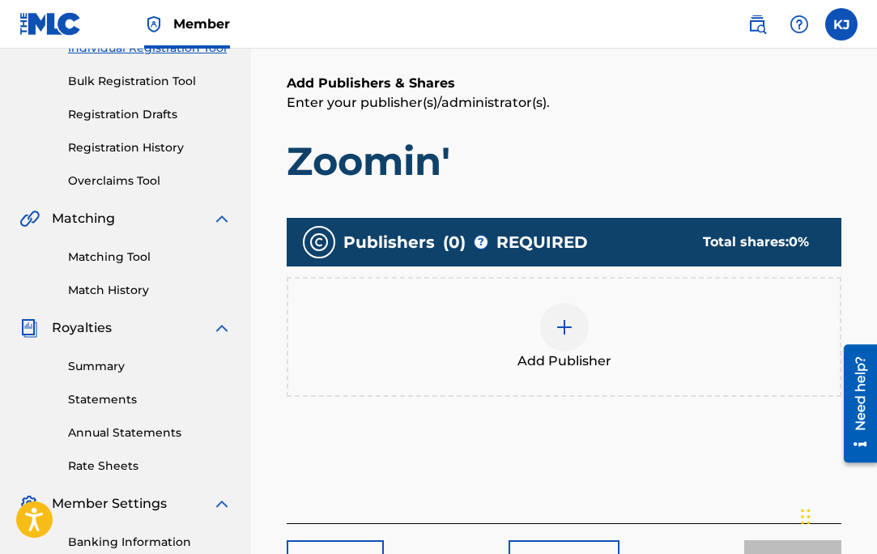
click at [544, 326] on div at bounding box center [564, 327] width 49 height 49
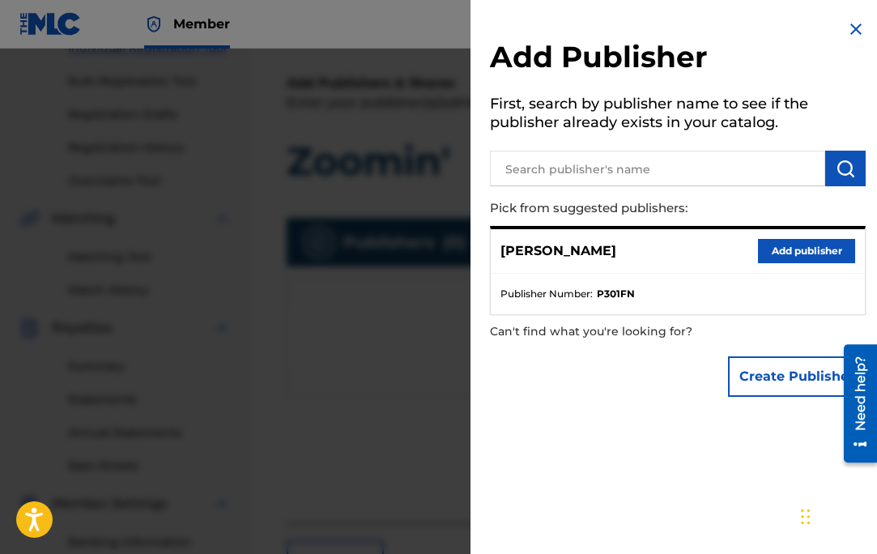
click at [791, 249] on button "Add publisher" at bounding box center [806, 251] width 97 height 24
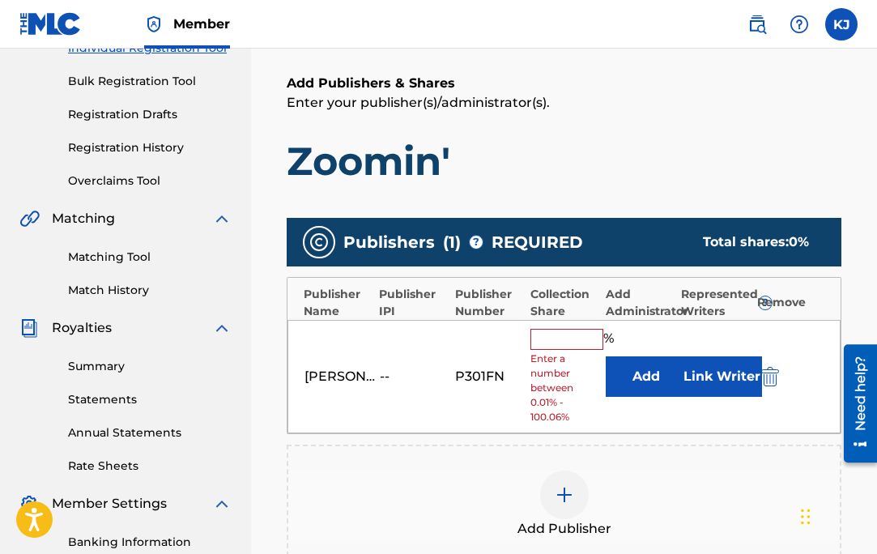
click at [578, 342] on input "text" at bounding box center [567, 339] width 73 height 21
type input "100"
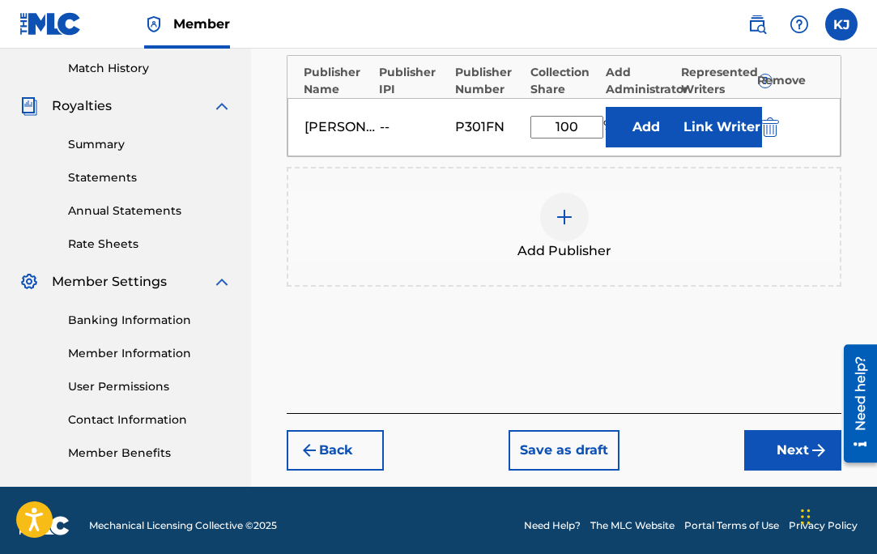
click at [800, 435] on button "Next" at bounding box center [792, 450] width 97 height 41
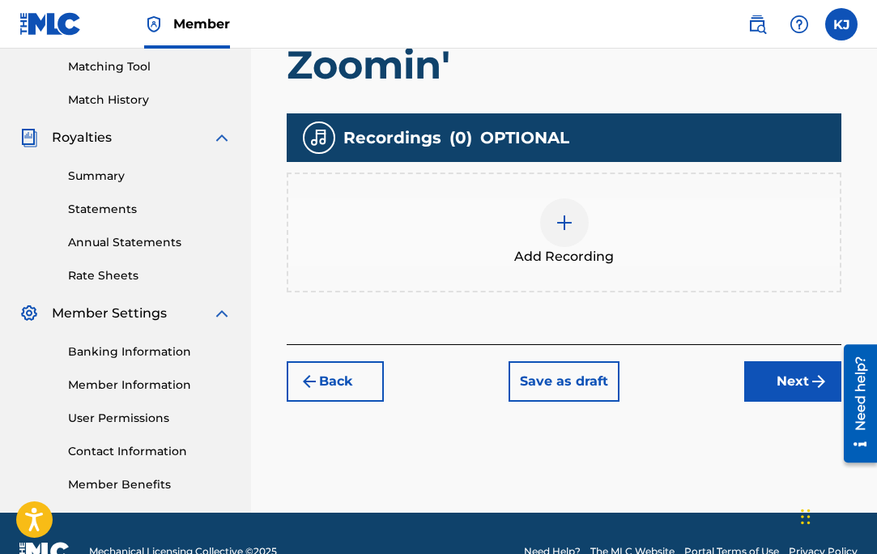
scroll to position [416, 0]
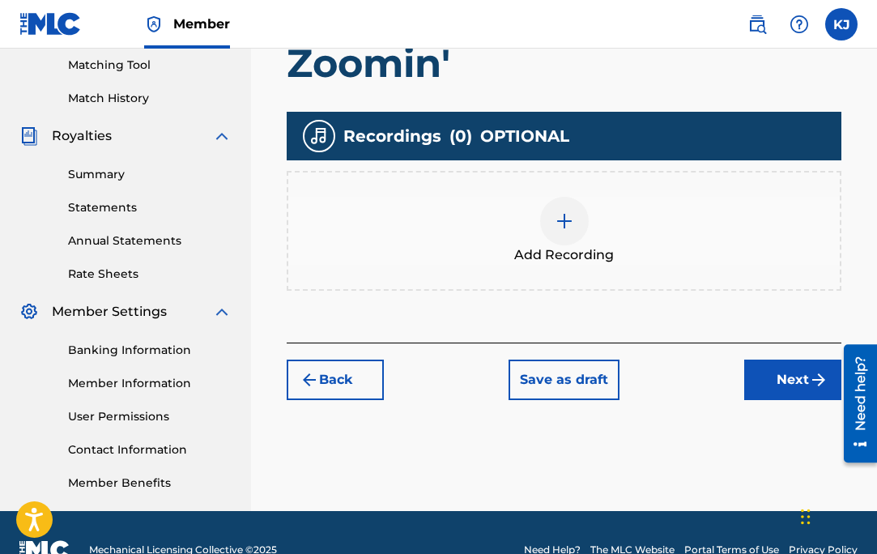
click at [796, 375] on button "Next" at bounding box center [792, 380] width 97 height 41
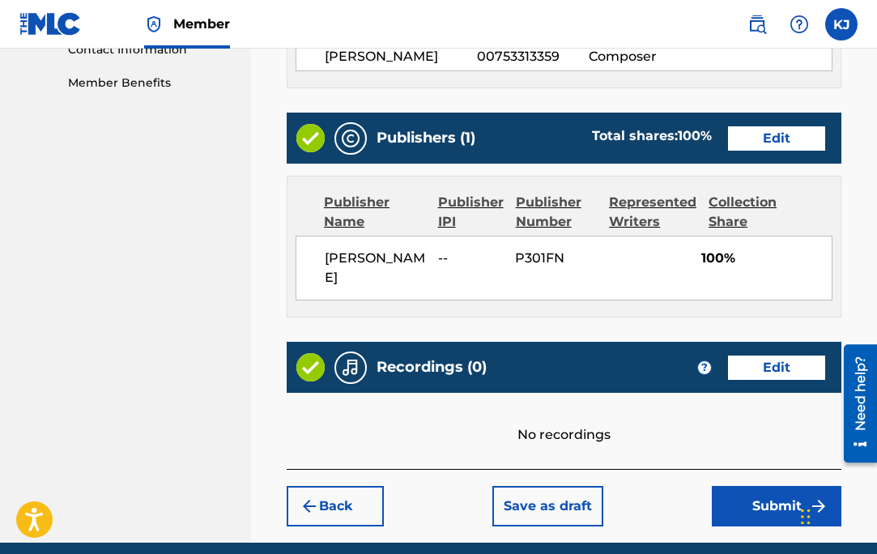
scroll to position [861, 0]
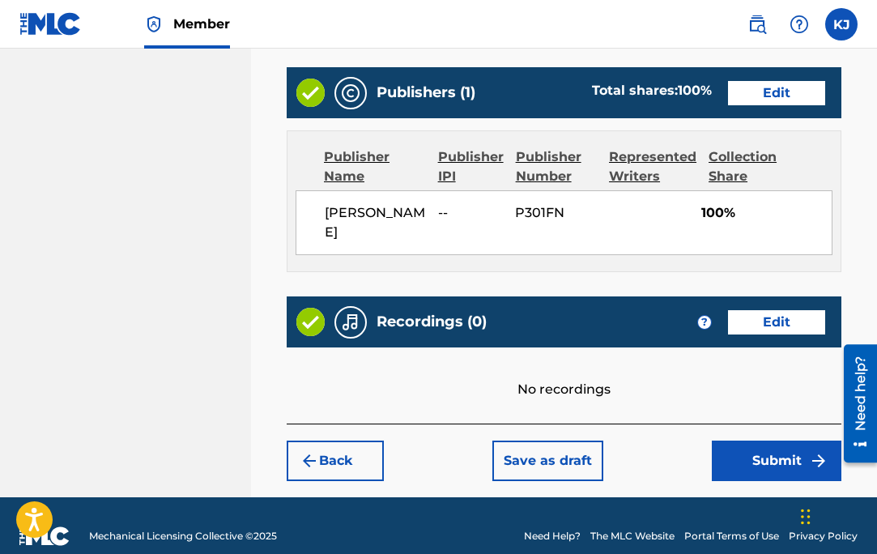
click at [797, 446] on button "Submit" at bounding box center [777, 461] width 130 height 41
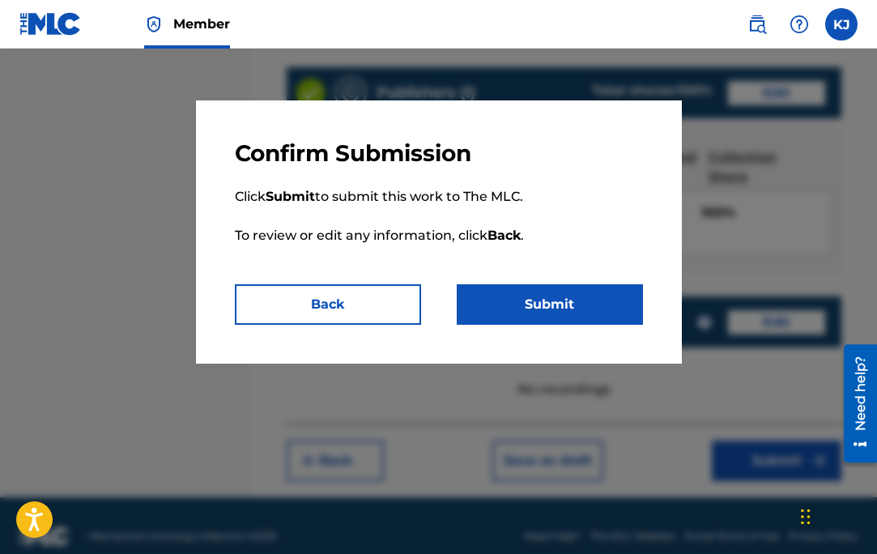
click at [565, 293] on button "Submit" at bounding box center [550, 304] width 186 height 41
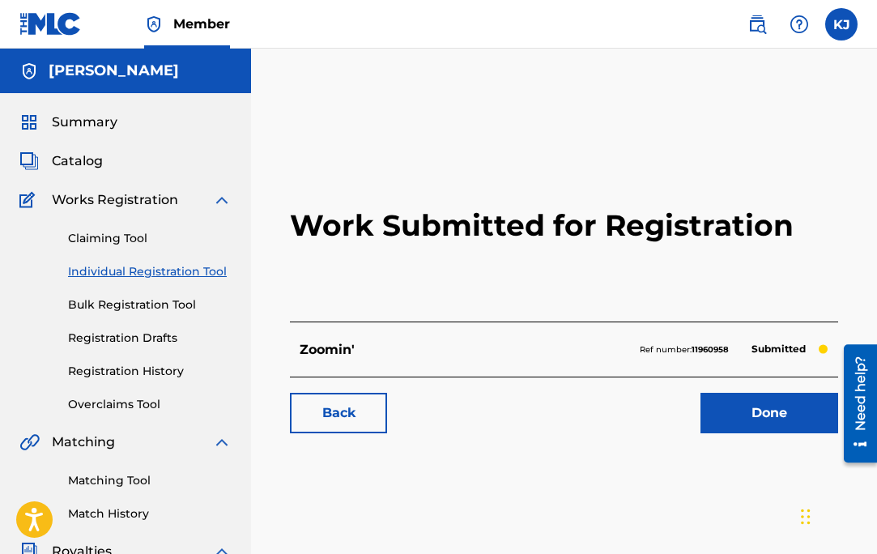
click at [742, 411] on link "Done" at bounding box center [770, 413] width 138 height 41
